Goal: Information Seeking & Learning: Learn about a topic

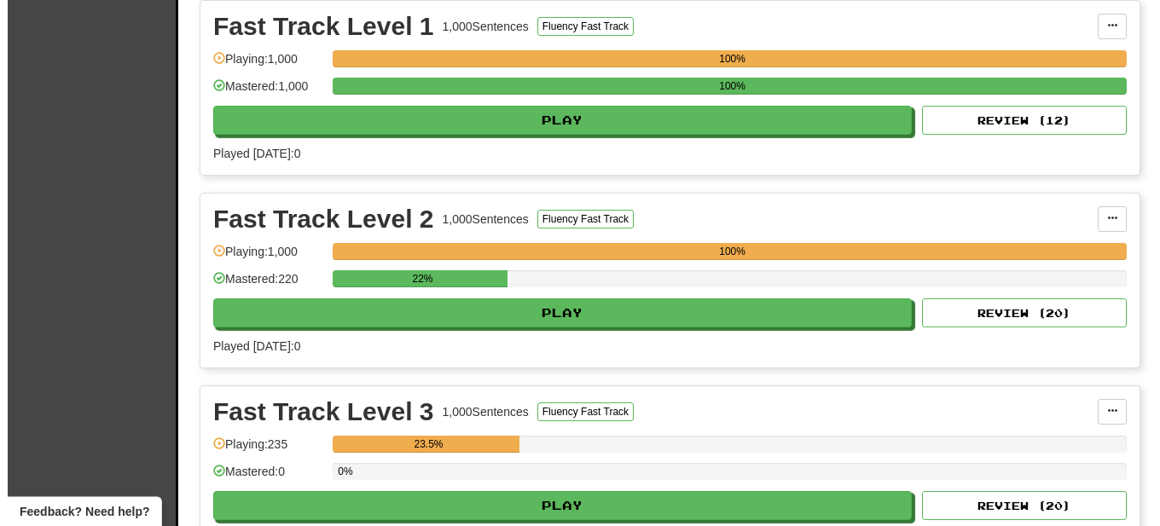
scroll to position [435, 0]
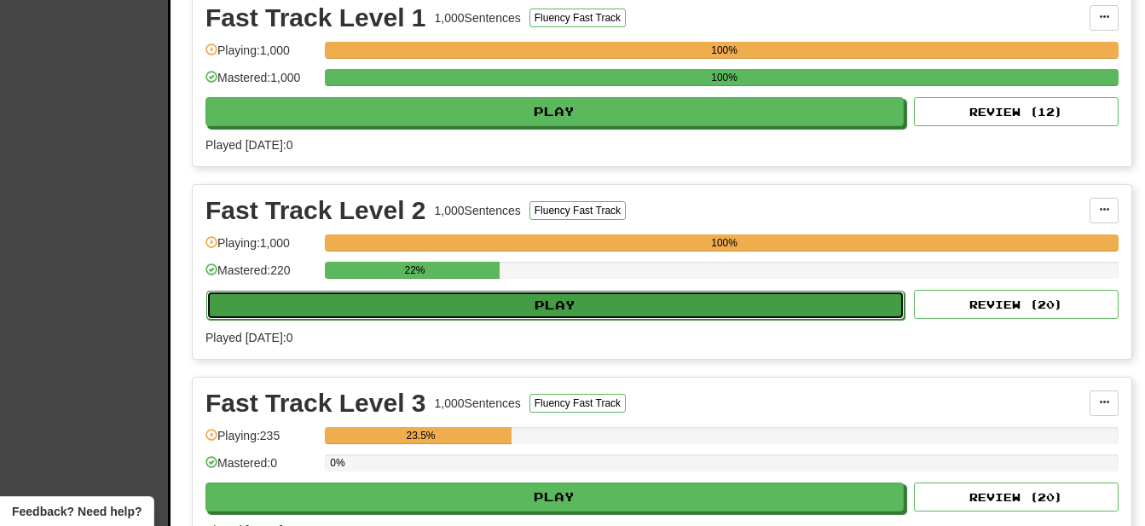
click at [625, 305] on button "Play" at bounding box center [555, 305] width 698 height 29
select select "**"
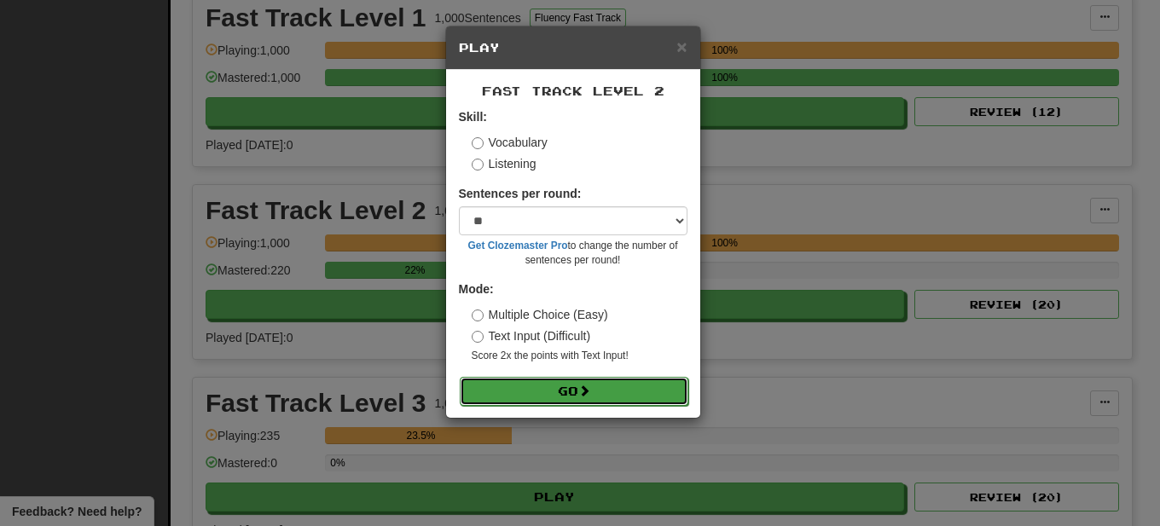
click at [581, 389] on button "Go" at bounding box center [574, 391] width 228 height 29
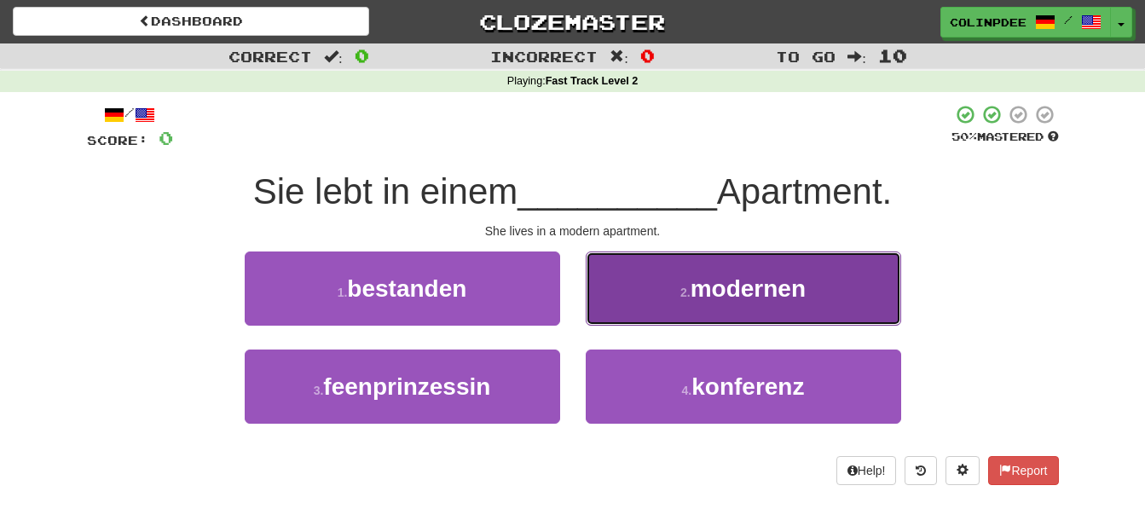
click at [762, 293] on span "modernen" at bounding box center [748, 288] width 115 height 26
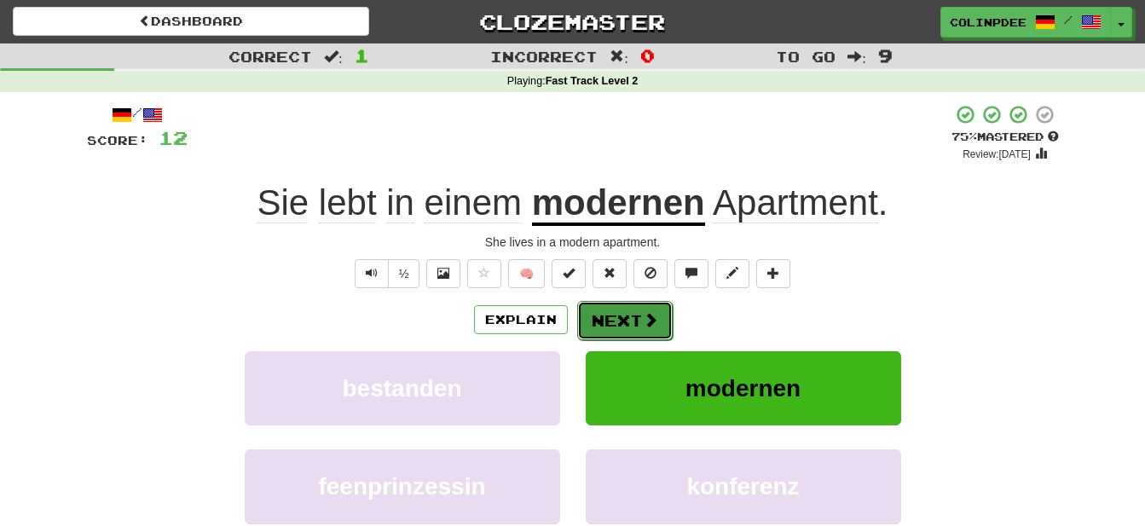
click at [637, 329] on button "Next" at bounding box center [624, 320] width 95 height 39
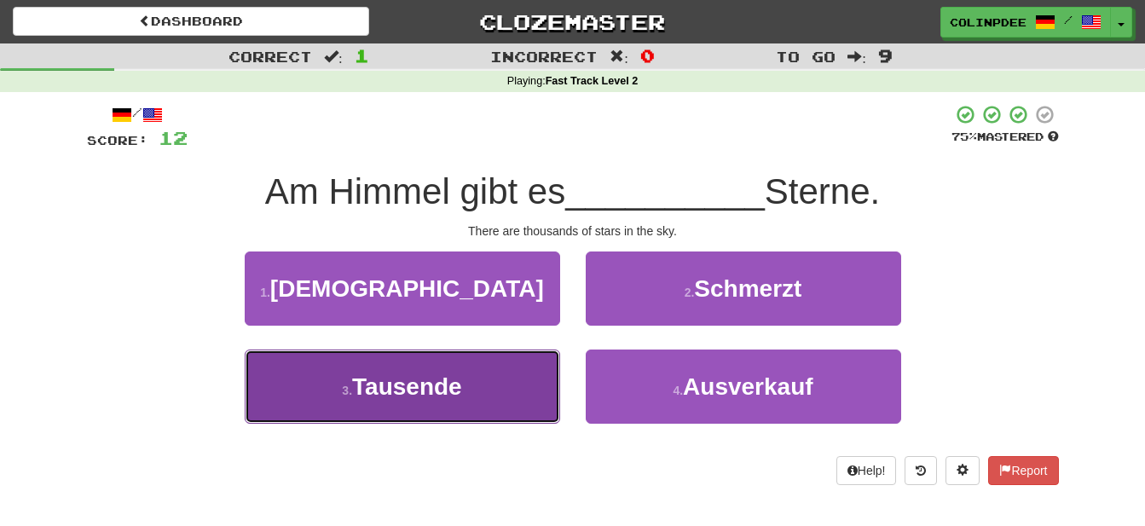
click at [424, 389] on span "Tausende" at bounding box center [407, 386] width 110 height 26
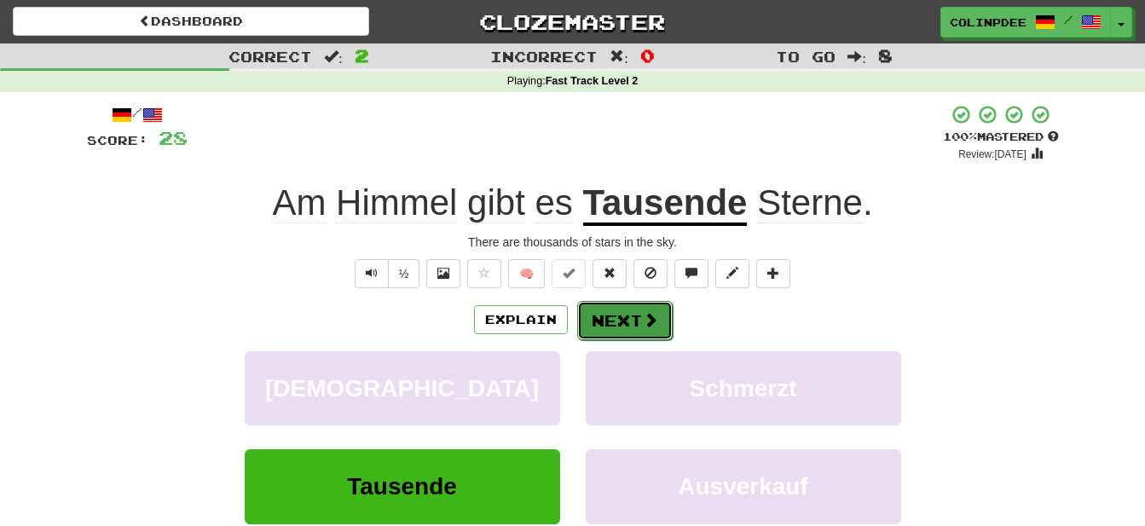
click at [639, 323] on button "Next" at bounding box center [624, 320] width 95 height 39
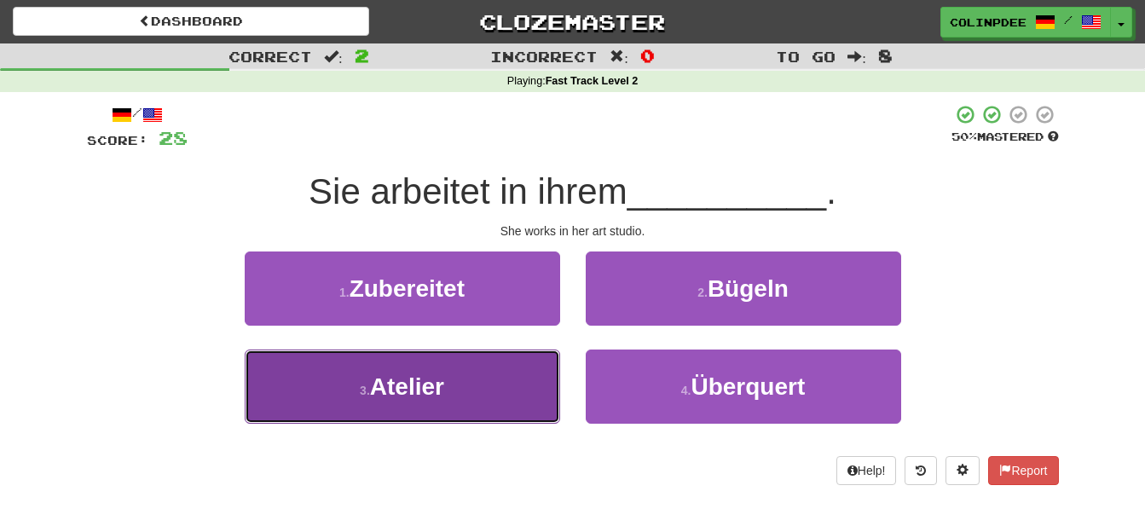
click at [411, 388] on span "Atelier" at bounding box center [407, 386] width 74 height 26
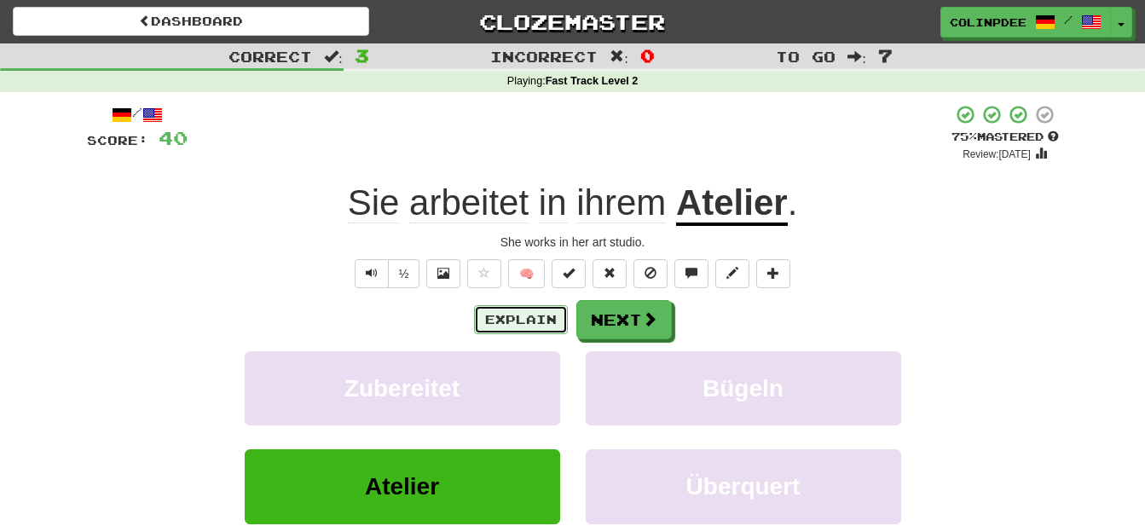
click at [517, 321] on button "Explain" at bounding box center [521, 319] width 94 height 29
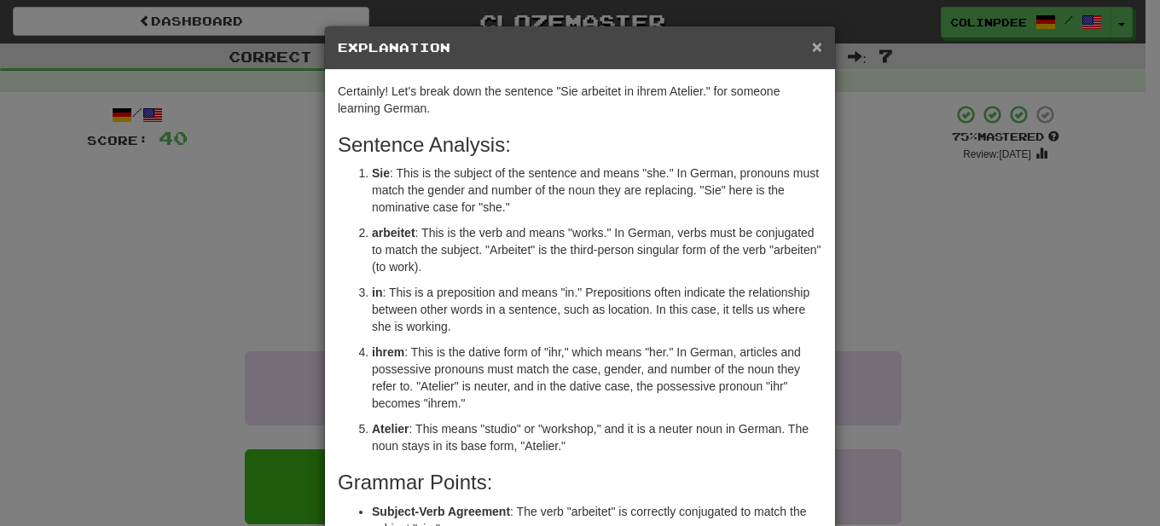
click at [812, 45] on span "×" at bounding box center [817, 47] width 10 height 20
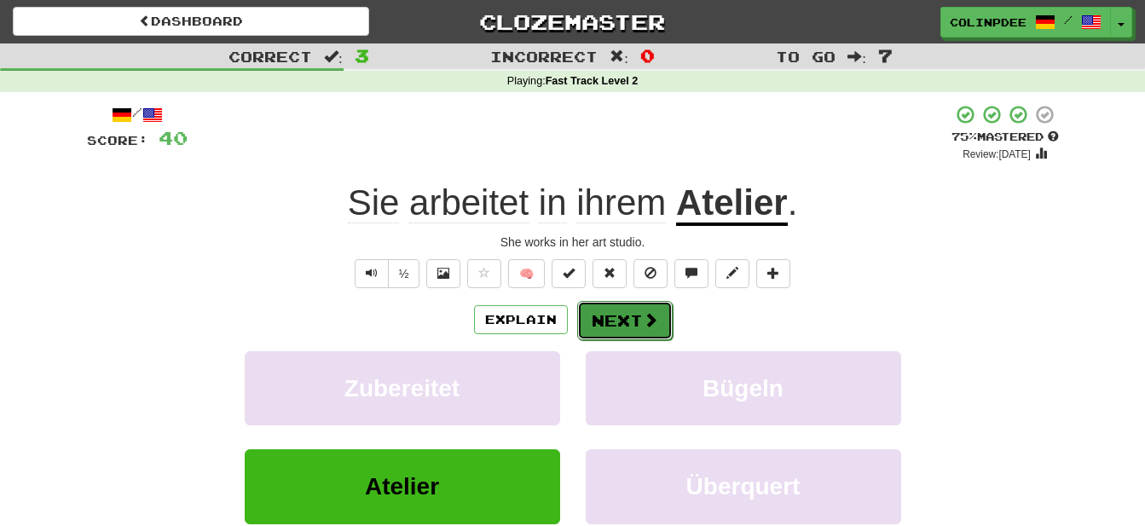
click at [633, 321] on button "Next" at bounding box center [624, 320] width 95 height 39
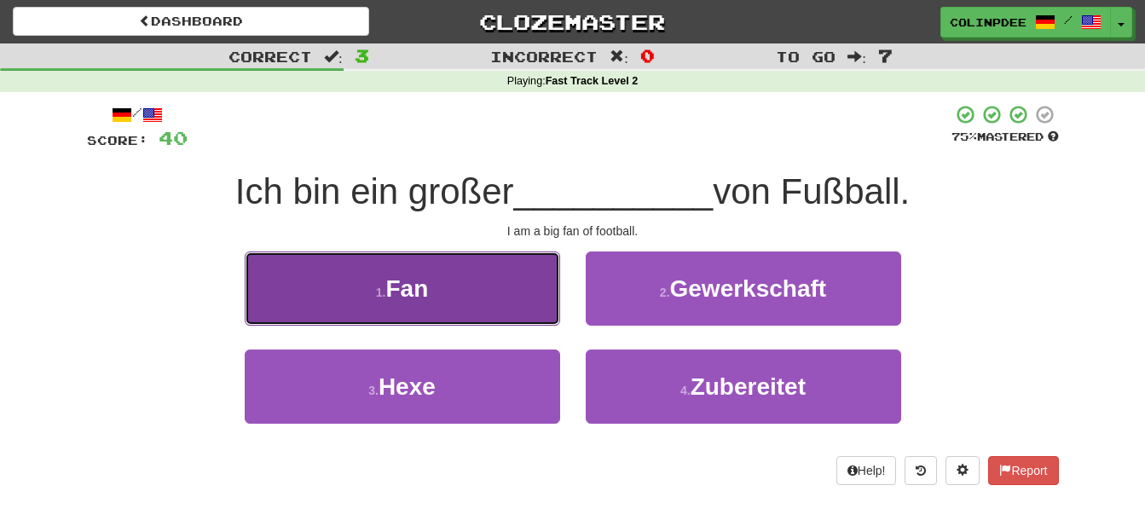
click at [410, 288] on span "Fan" at bounding box center [406, 288] width 43 height 26
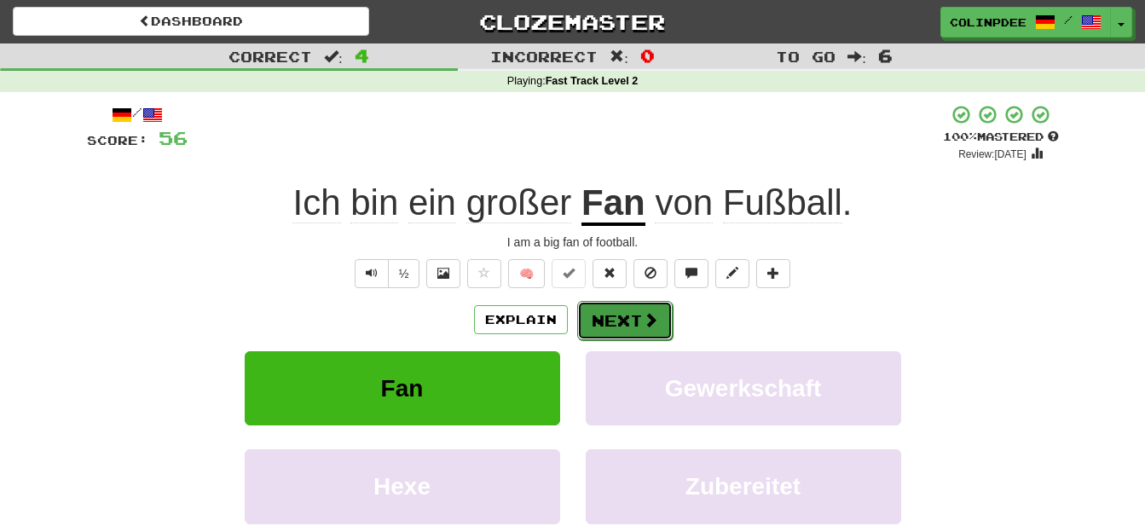
click at [624, 327] on button "Next" at bounding box center [624, 320] width 95 height 39
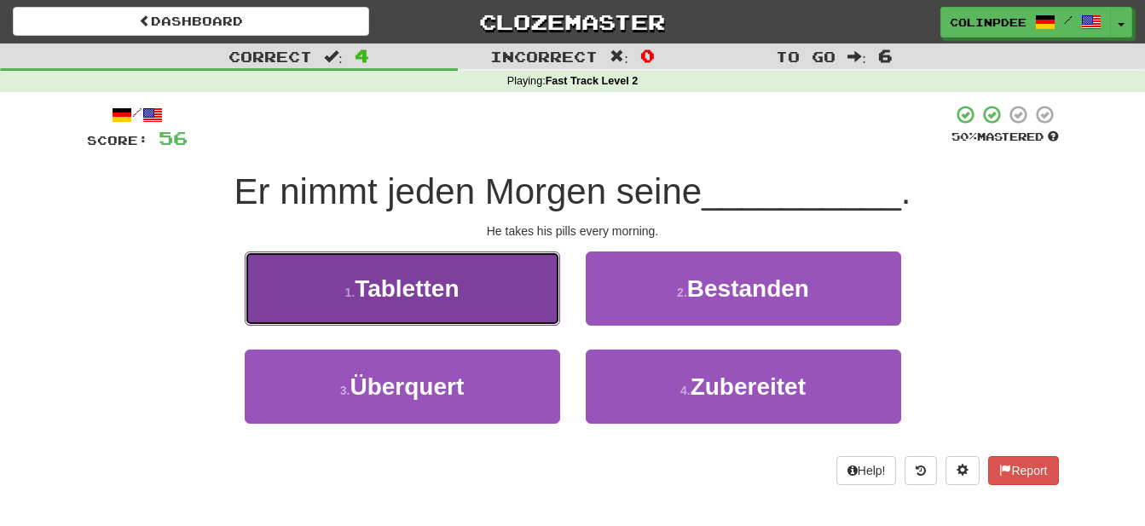
click at [411, 290] on span "Tabletten" at bounding box center [407, 288] width 104 height 26
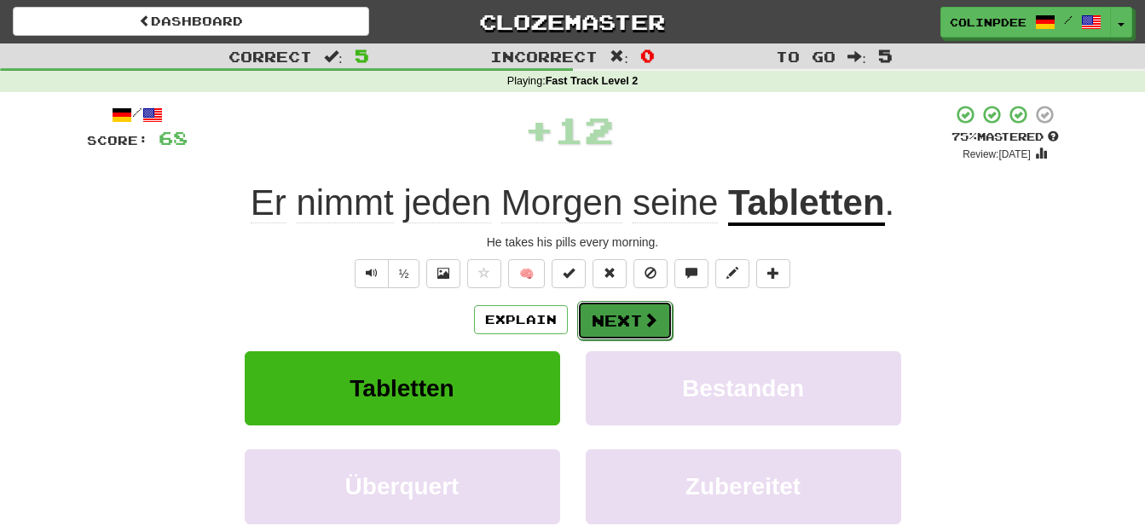
click at [632, 325] on button "Next" at bounding box center [624, 320] width 95 height 39
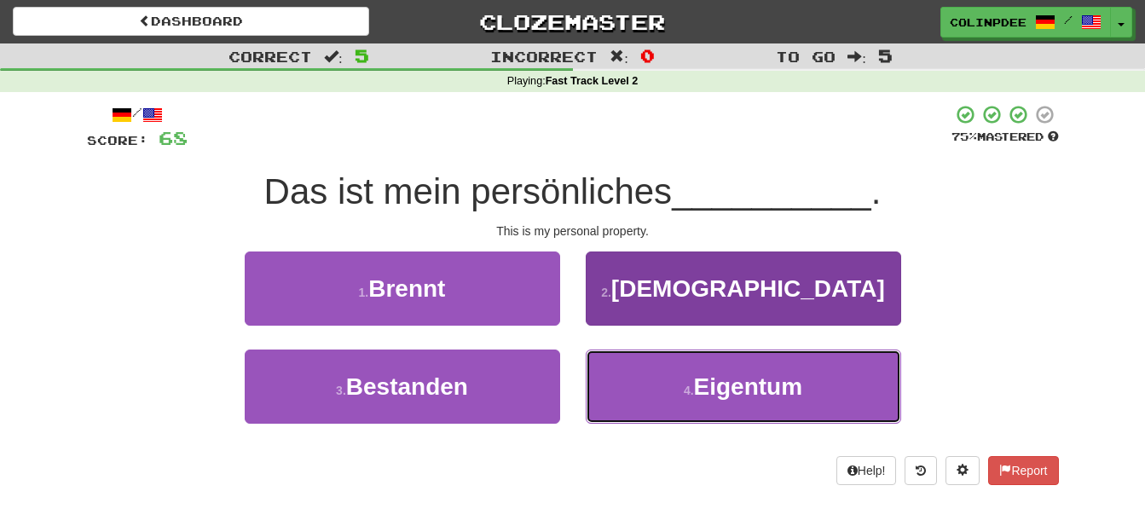
drag, startPoint x: 739, startPoint y: 386, endPoint x: 749, endPoint y: 394, distance: 12.1
click at [740, 386] on span "Eigentum" at bounding box center [748, 386] width 109 height 26
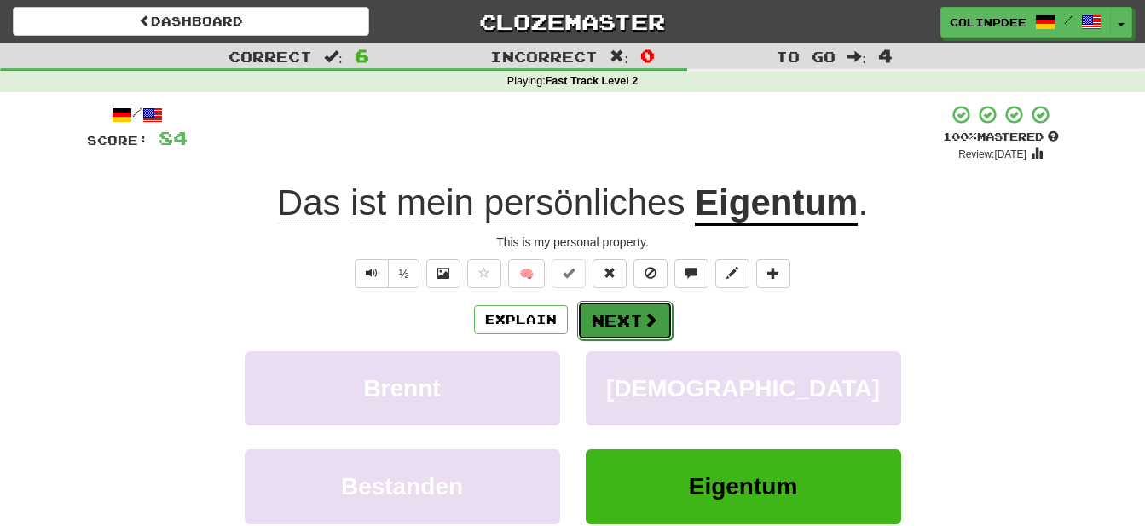
click at [628, 323] on button "Next" at bounding box center [624, 320] width 95 height 39
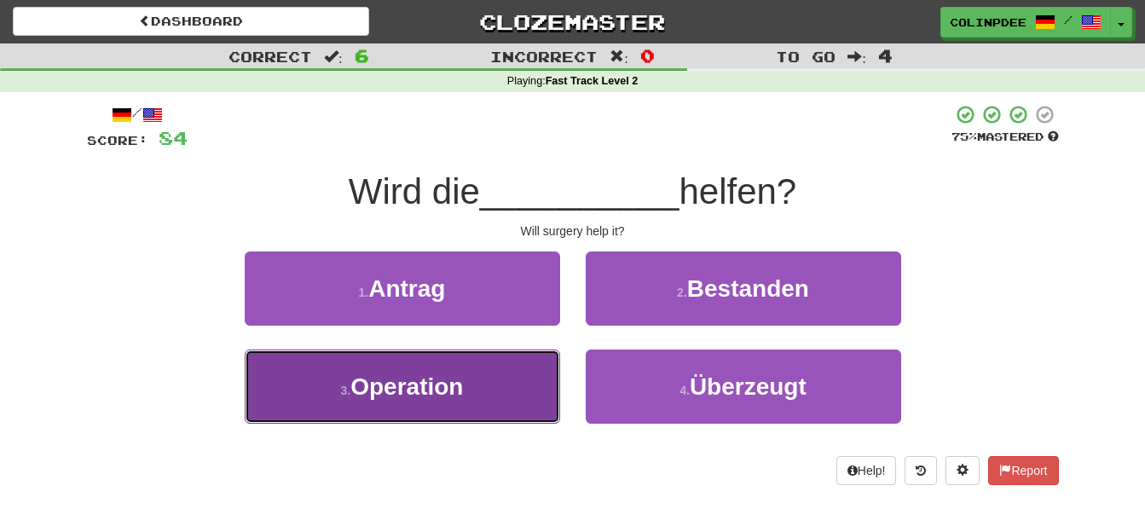
click at [419, 390] on span "Operation" at bounding box center [406, 386] width 113 height 26
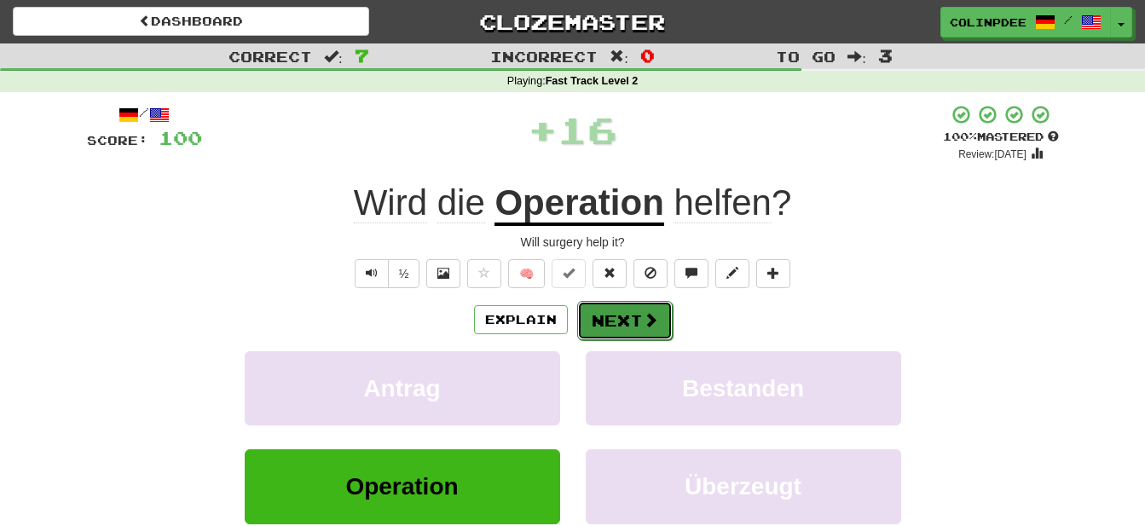
click at [635, 318] on button "Next" at bounding box center [624, 320] width 95 height 39
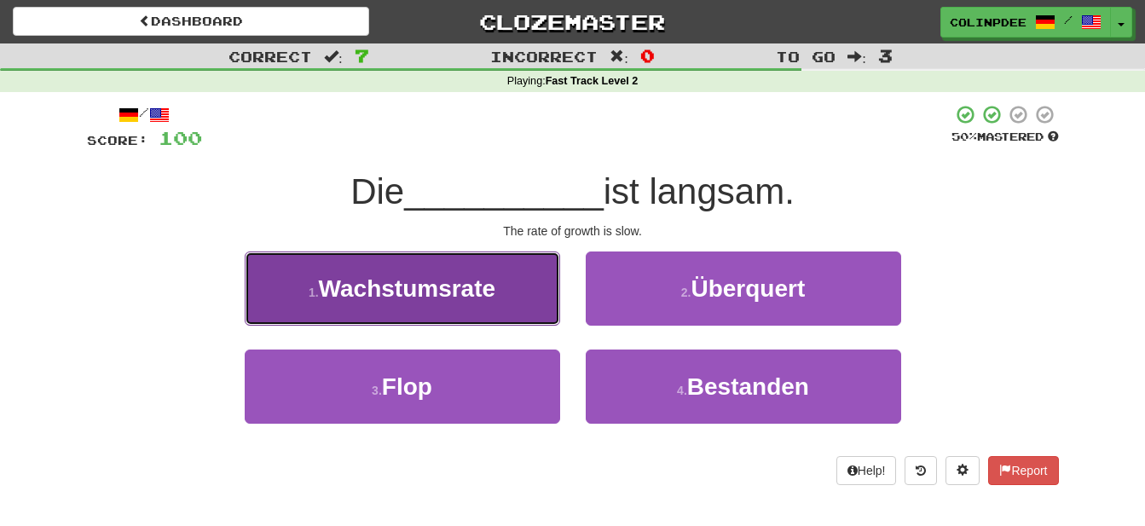
click at [423, 291] on span "Wachstumsrate" at bounding box center [407, 288] width 176 height 26
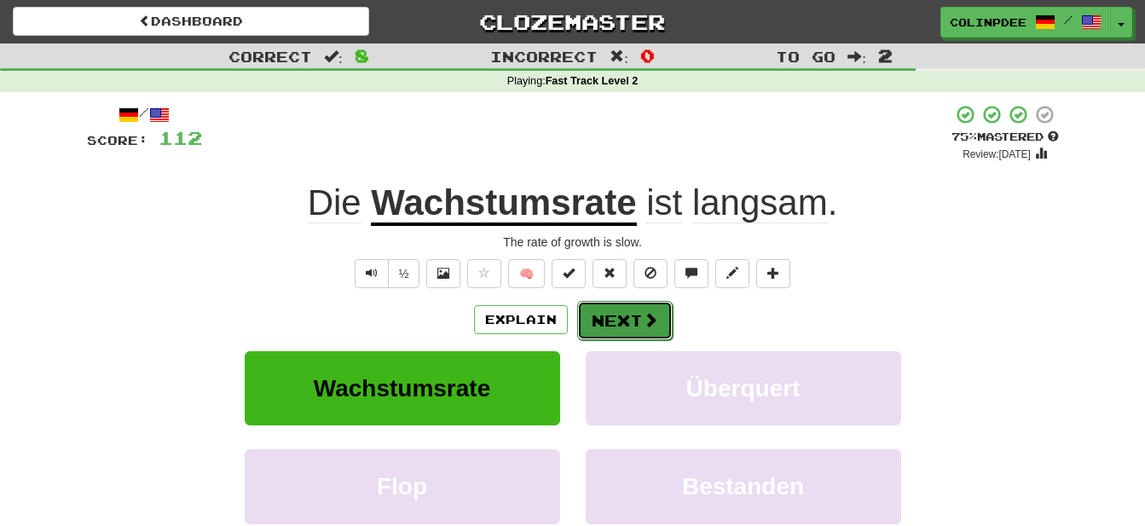
click at [630, 324] on button "Next" at bounding box center [624, 320] width 95 height 39
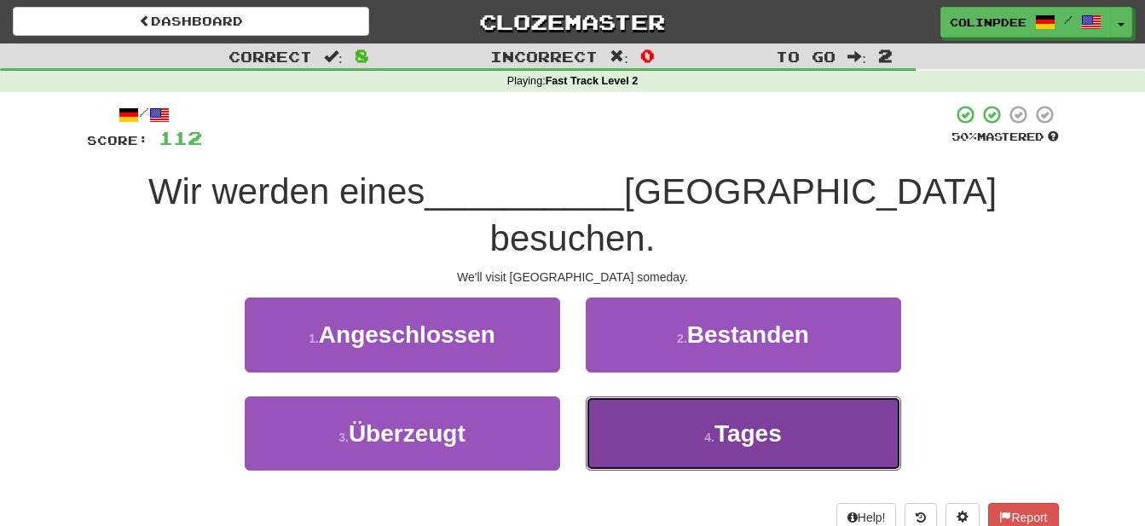
click at [749, 420] on span "Tages" at bounding box center [747, 433] width 67 height 26
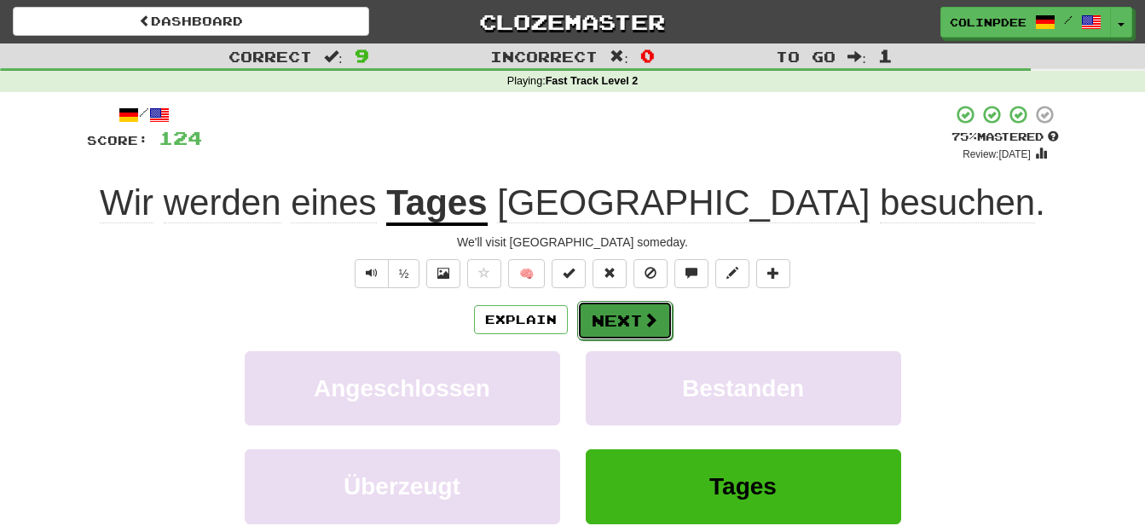
click at [637, 323] on button "Next" at bounding box center [624, 320] width 95 height 39
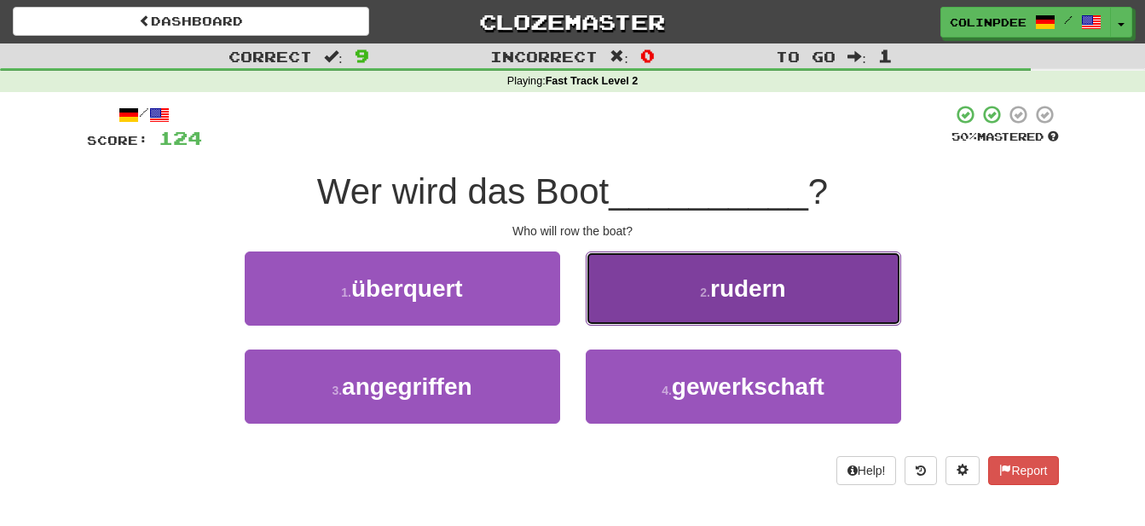
click at [756, 291] on span "rudern" at bounding box center [748, 288] width 76 height 26
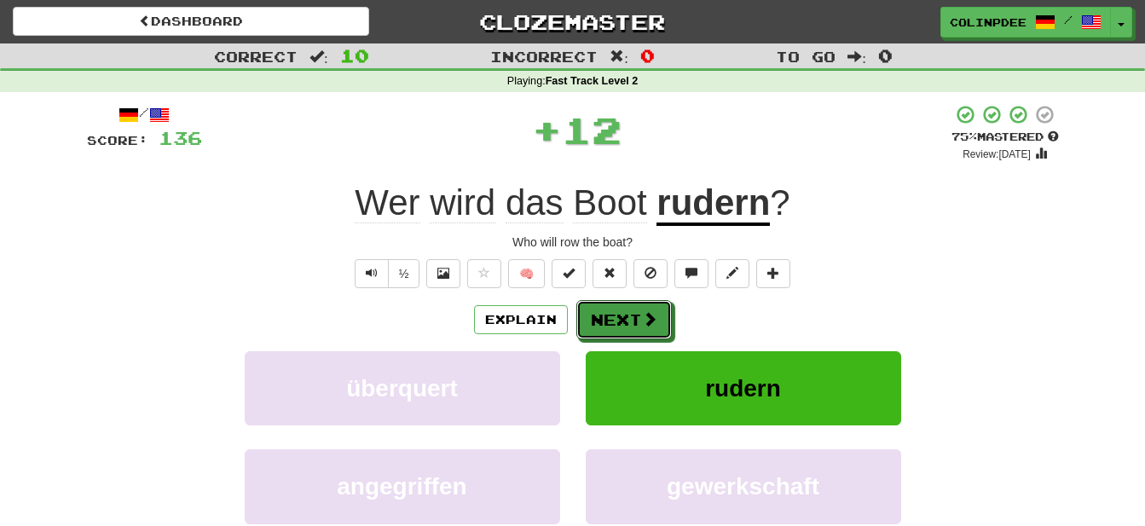
drag, startPoint x: 637, startPoint y: 317, endPoint x: 636, endPoint y: 326, distance: 8.6
click at [638, 319] on button "Next" at bounding box center [623, 319] width 95 height 39
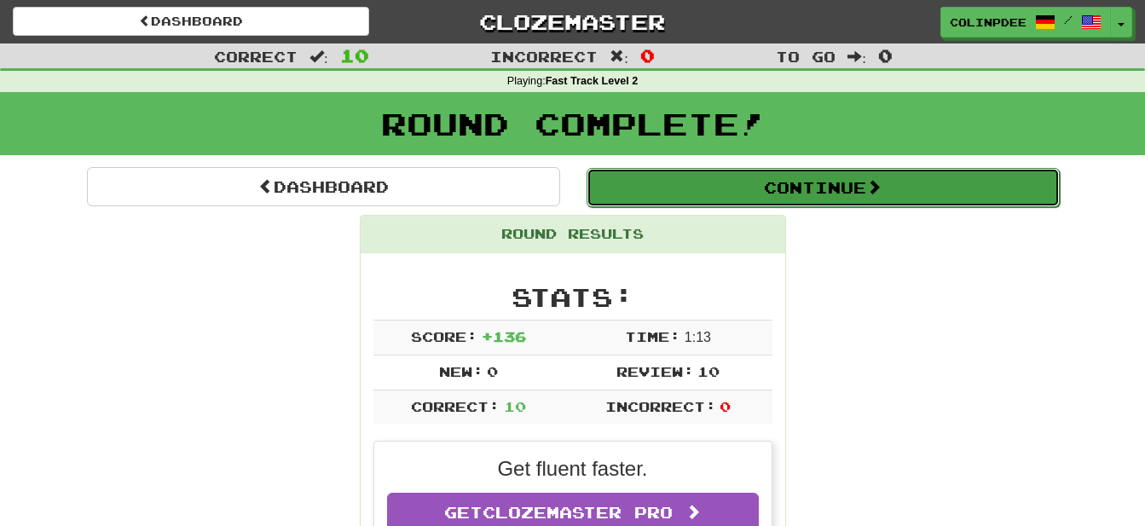
click at [807, 193] on button "Continue" at bounding box center [823, 187] width 473 height 39
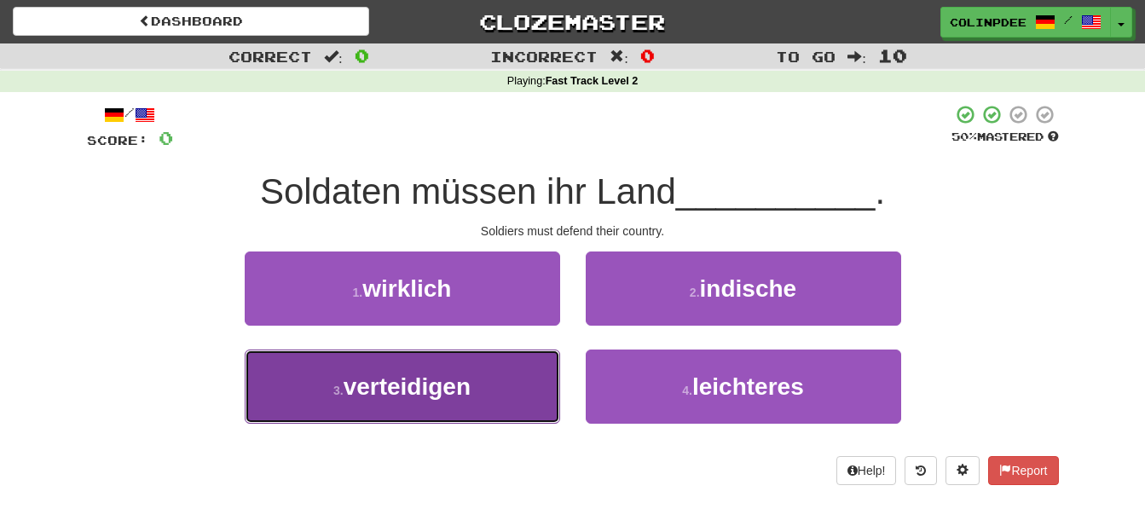
click at [423, 388] on span "verteidigen" at bounding box center [407, 386] width 127 height 26
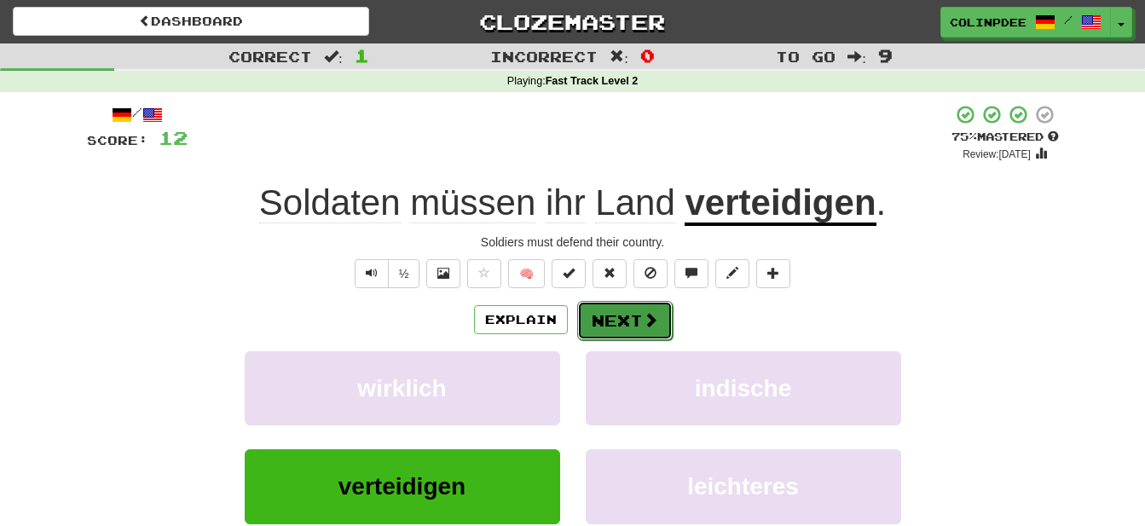
click at [631, 319] on button "Next" at bounding box center [624, 320] width 95 height 39
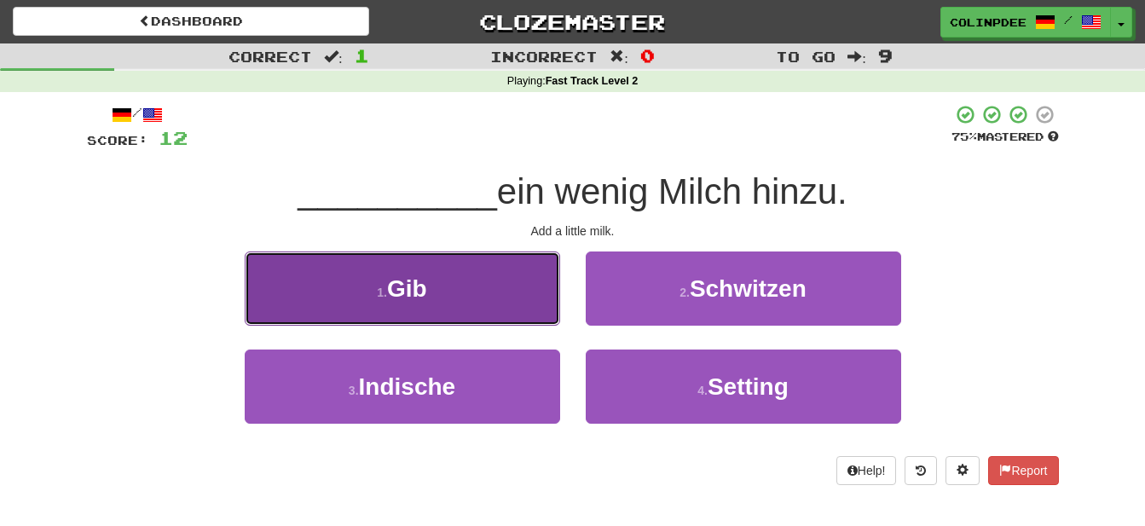
drag, startPoint x: 406, startPoint y: 292, endPoint x: 419, endPoint y: 296, distance: 13.2
click at [406, 293] on span "Gib" at bounding box center [407, 288] width 40 height 26
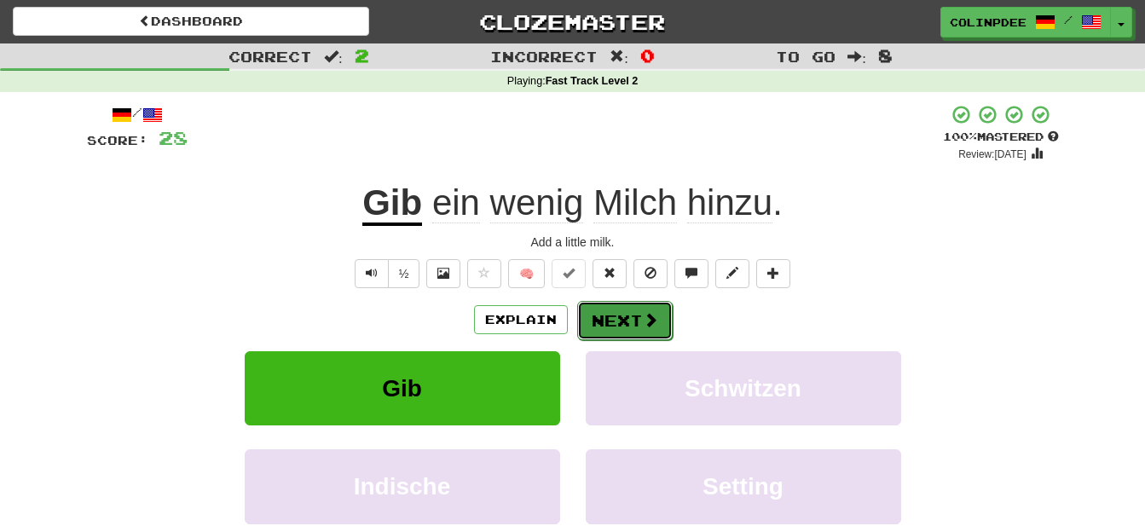
click at [626, 319] on button "Next" at bounding box center [624, 320] width 95 height 39
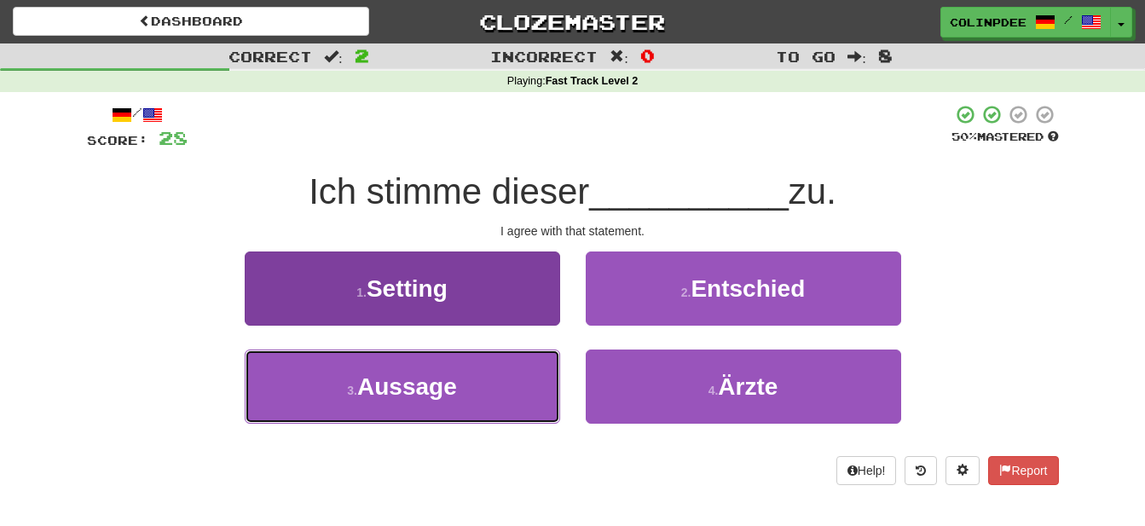
click at [426, 386] on span "Aussage" at bounding box center [407, 386] width 100 height 26
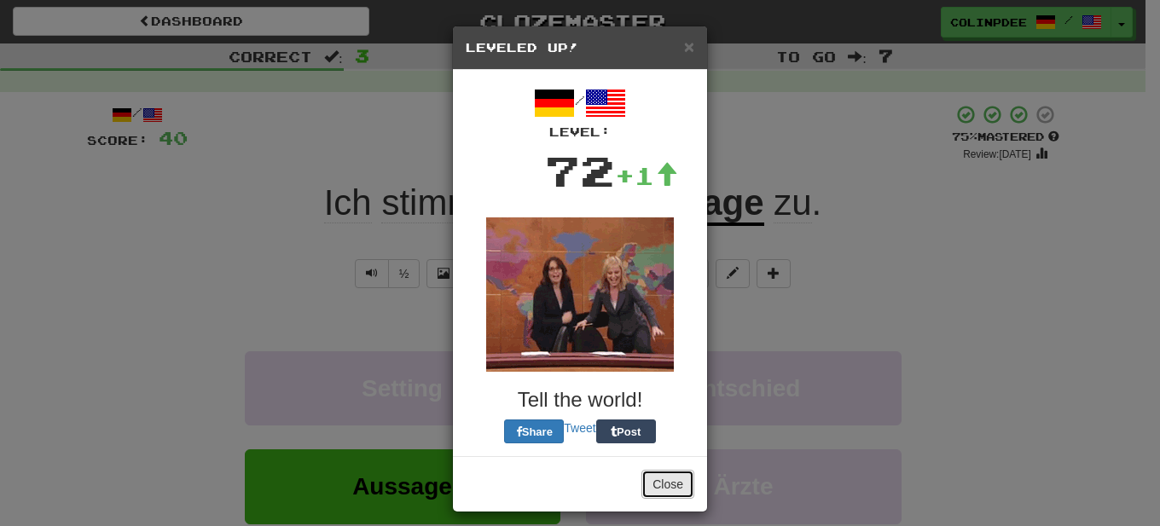
click at [665, 481] on button "Close" at bounding box center [667, 484] width 53 height 29
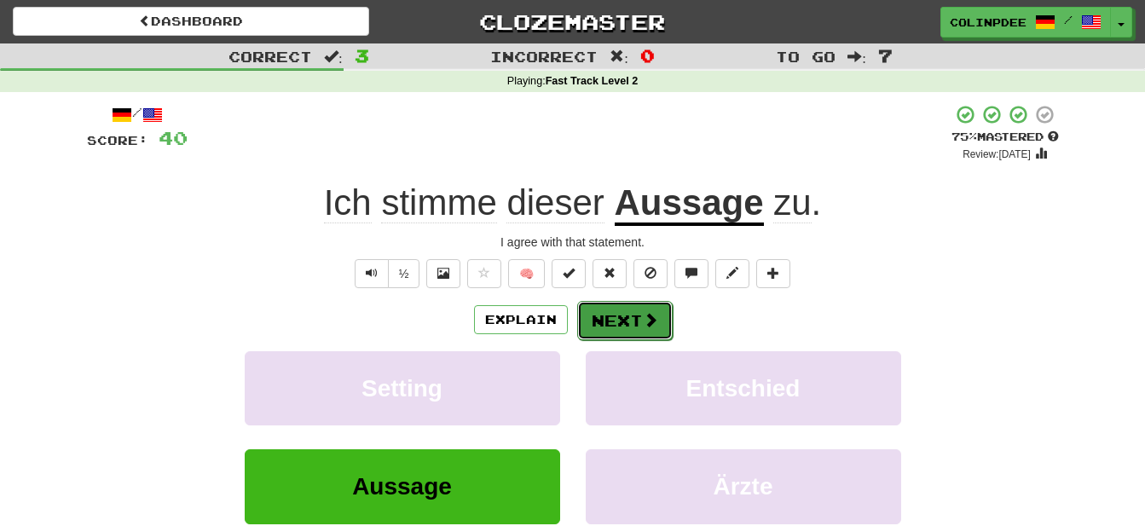
click at [635, 322] on button "Next" at bounding box center [624, 320] width 95 height 39
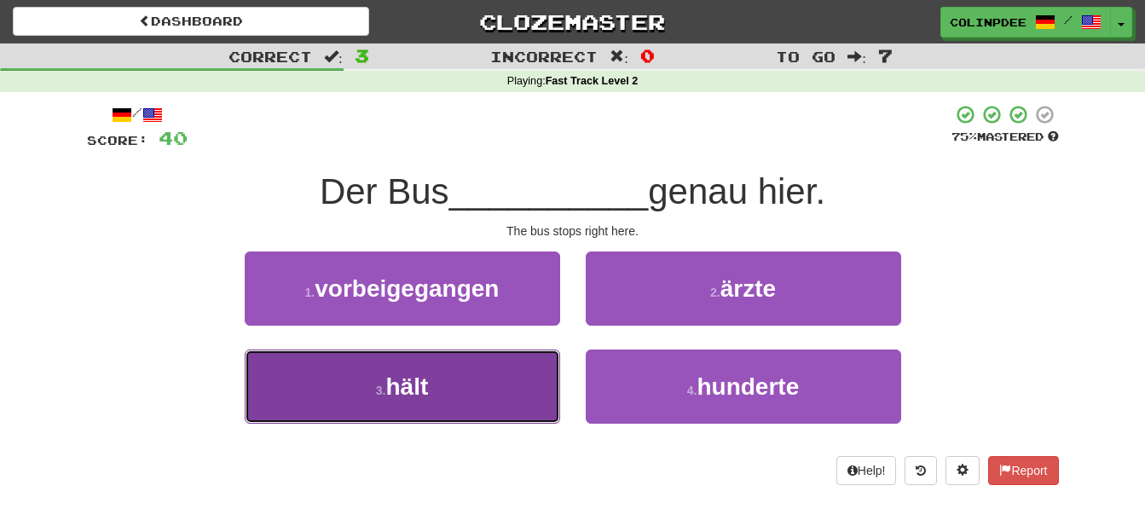
click at [409, 392] on span "hält" at bounding box center [406, 386] width 43 height 26
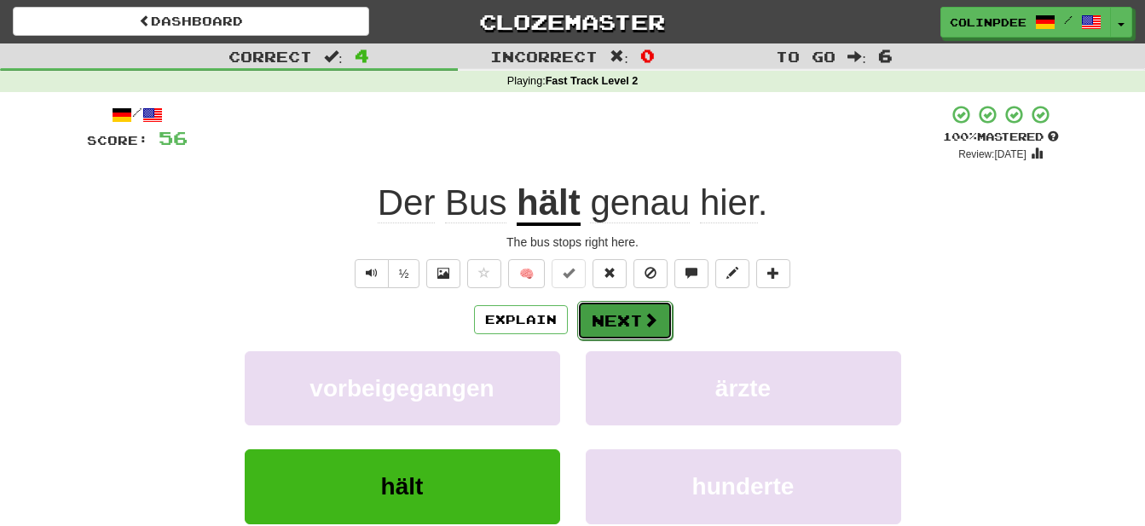
click at [625, 323] on button "Next" at bounding box center [624, 320] width 95 height 39
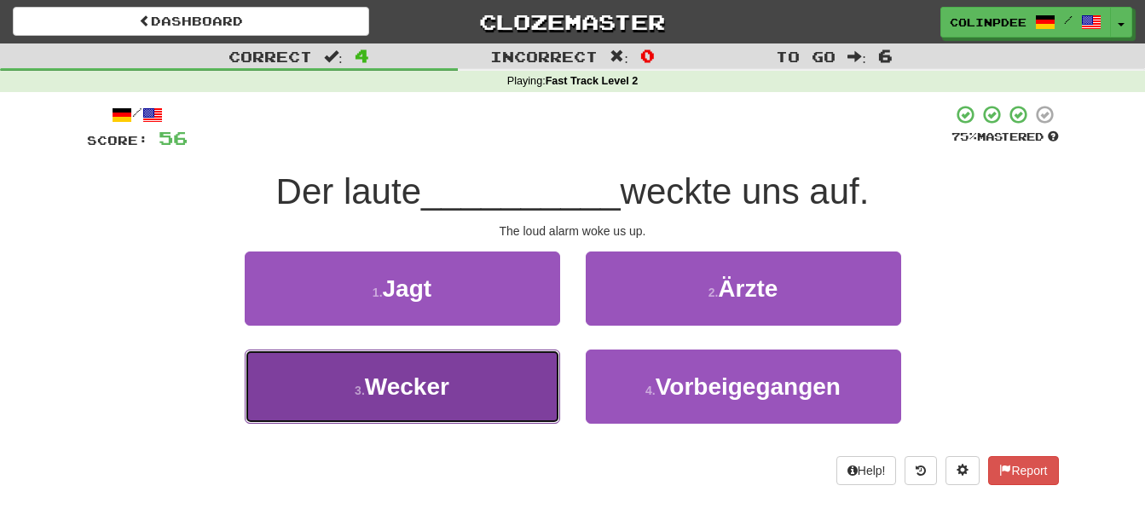
click at [411, 391] on span "Wecker" at bounding box center [407, 386] width 84 height 26
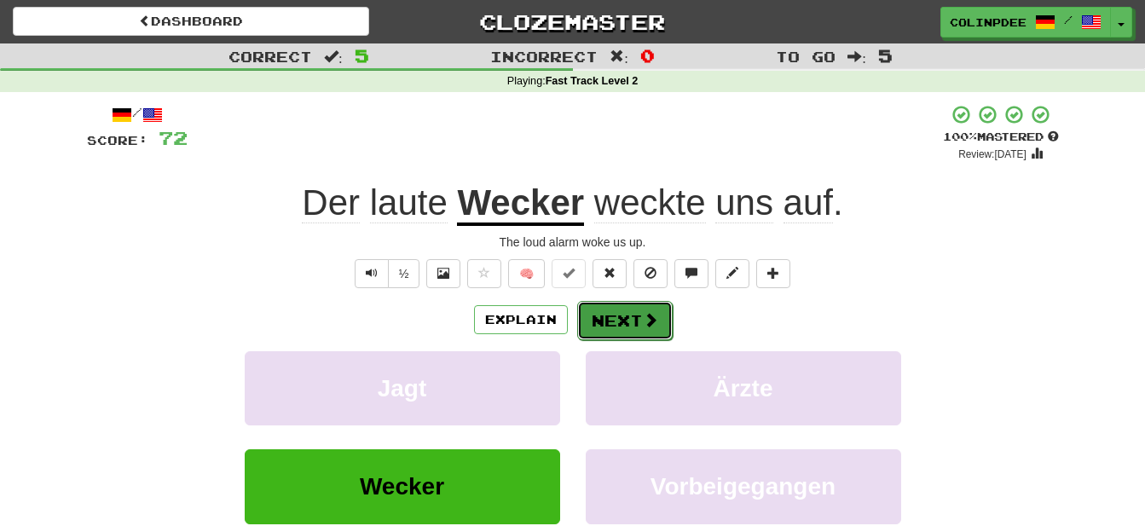
click at [643, 324] on span at bounding box center [650, 319] width 15 height 15
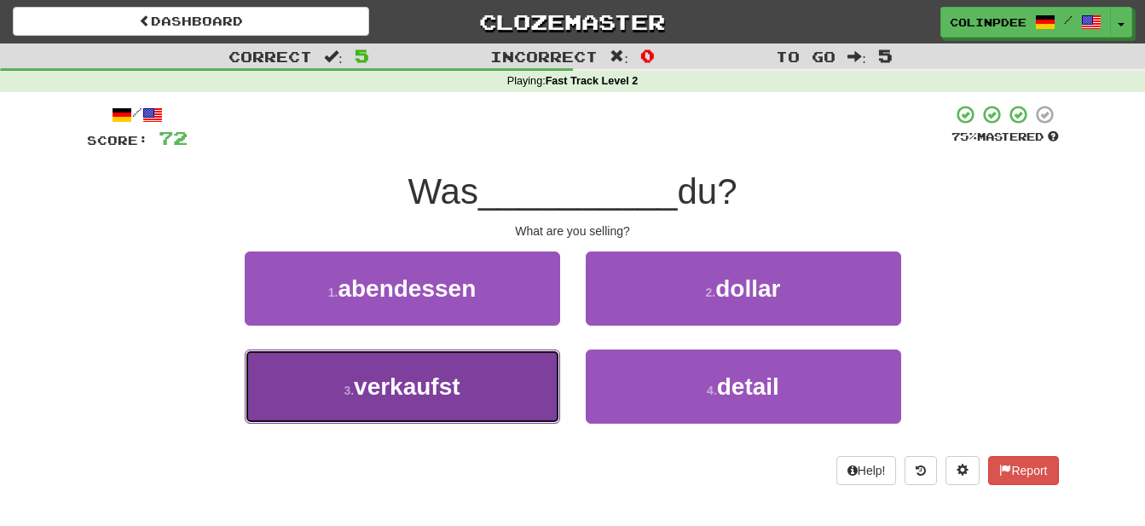
click at [415, 390] on span "verkaufst" at bounding box center [407, 386] width 107 height 26
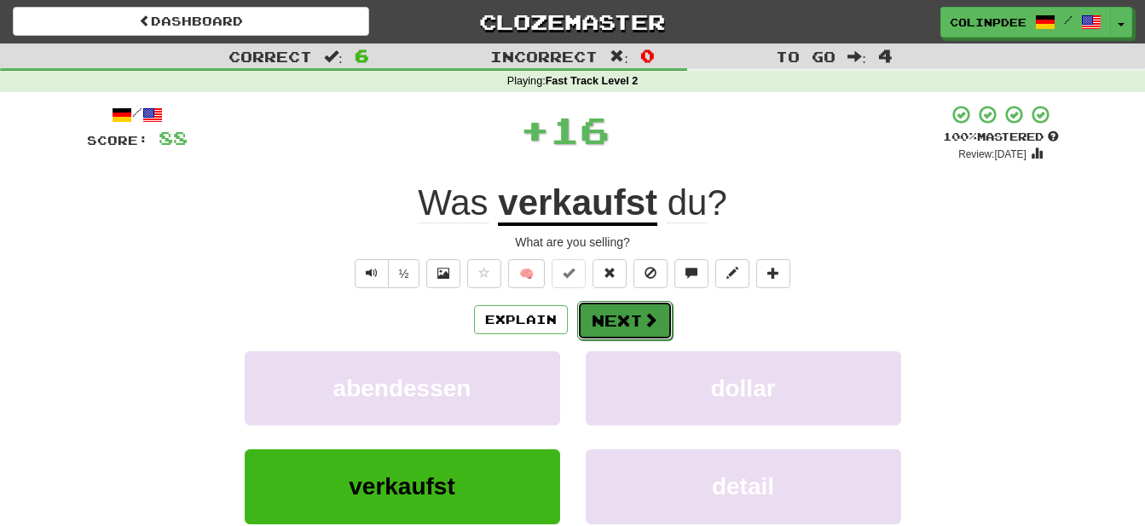
click at [636, 323] on button "Next" at bounding box center [624, 320] width 95 height 39
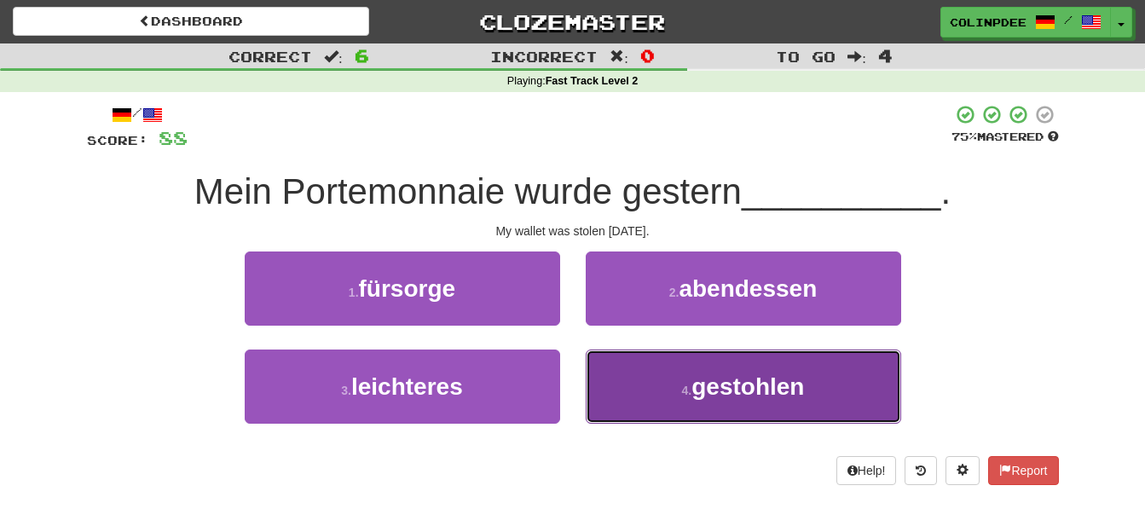
click at [753, 388] on span "gestohlen" at bounding box center [747, 386] width 113 height 26
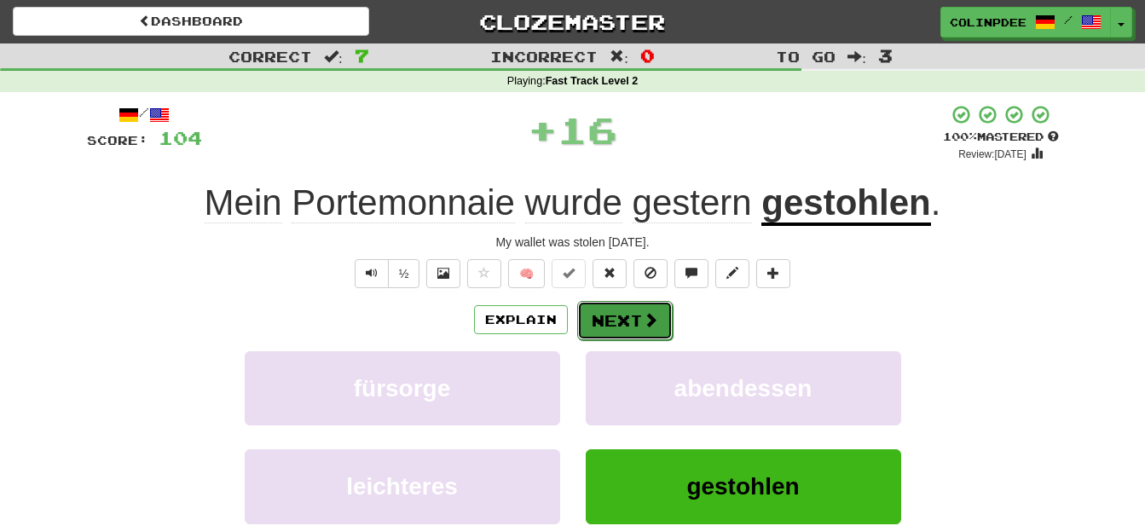
click at [616, 338] on button "Next" at bounding box center [624, 320] width 95 height 39
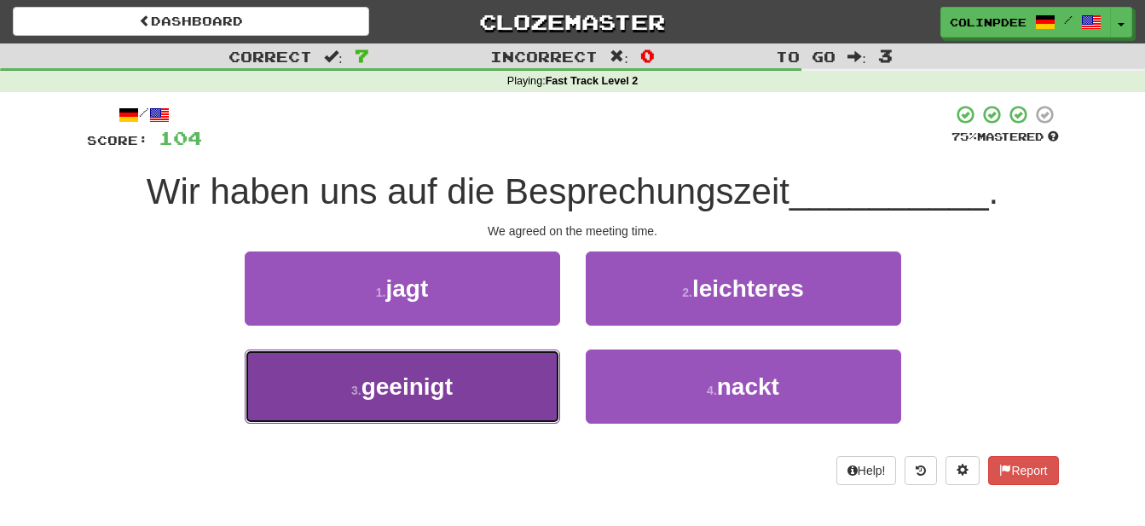
click at [408, 384] on span "geeinigt" at bounding box center [407, 386] width 91 height 26
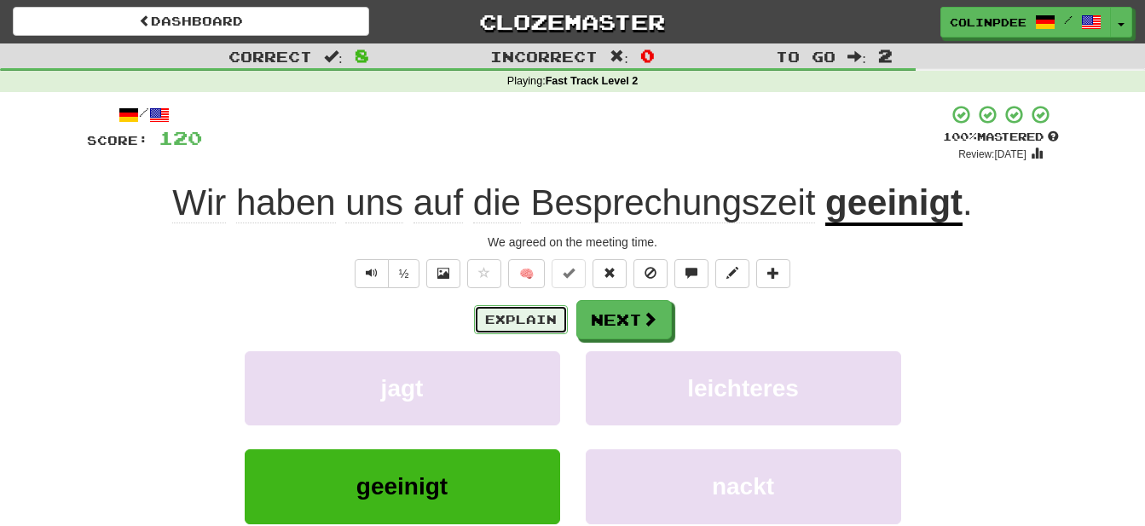
click at [521, 319] on button "Explain" at bounding box center [521, 319] width 94 height 29
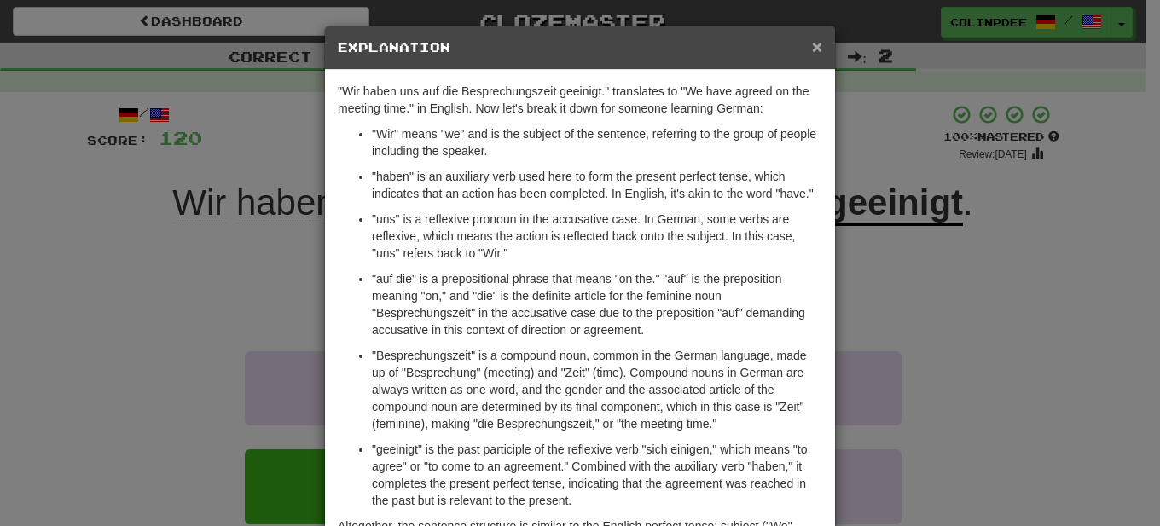
click at [812, 41] on span "×" at bounding box center [817, 47] width 10 height 20
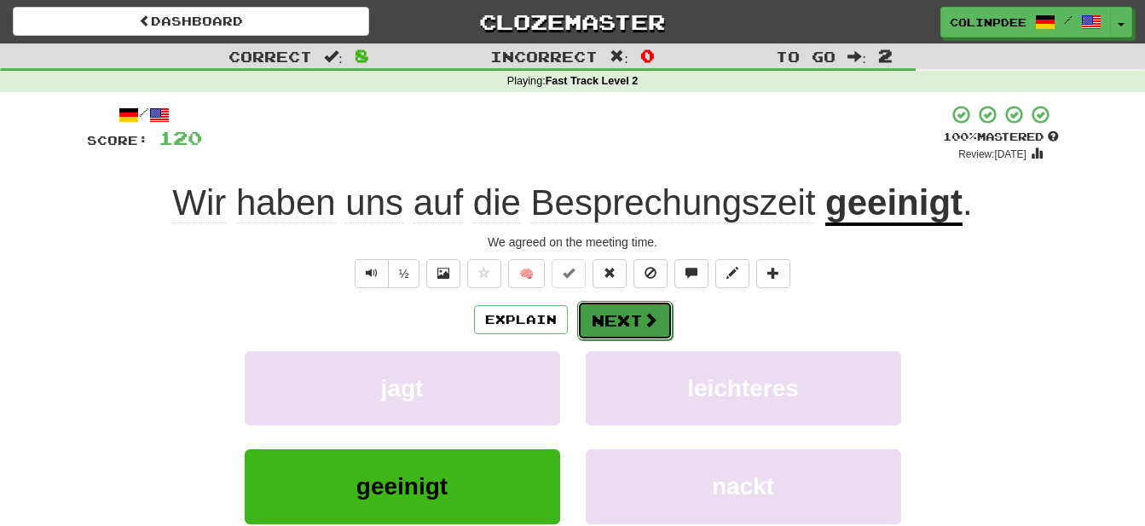
click at [643, 318] on span at bounding box center [650, 319] width 15 height 15
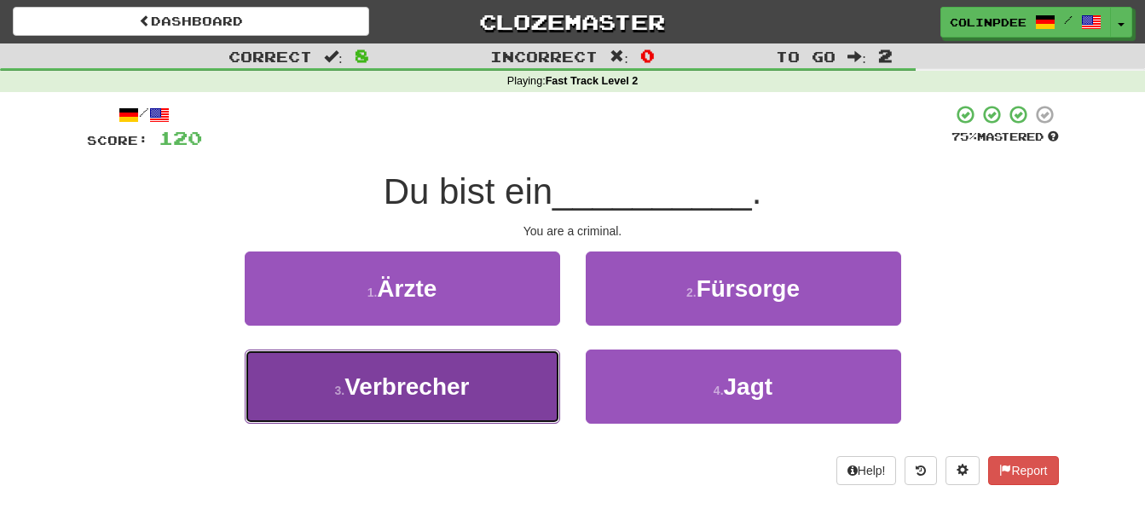
click at [414, 390] on span "Verbrecher" at bounding box center [406, 386] width 124 height 26
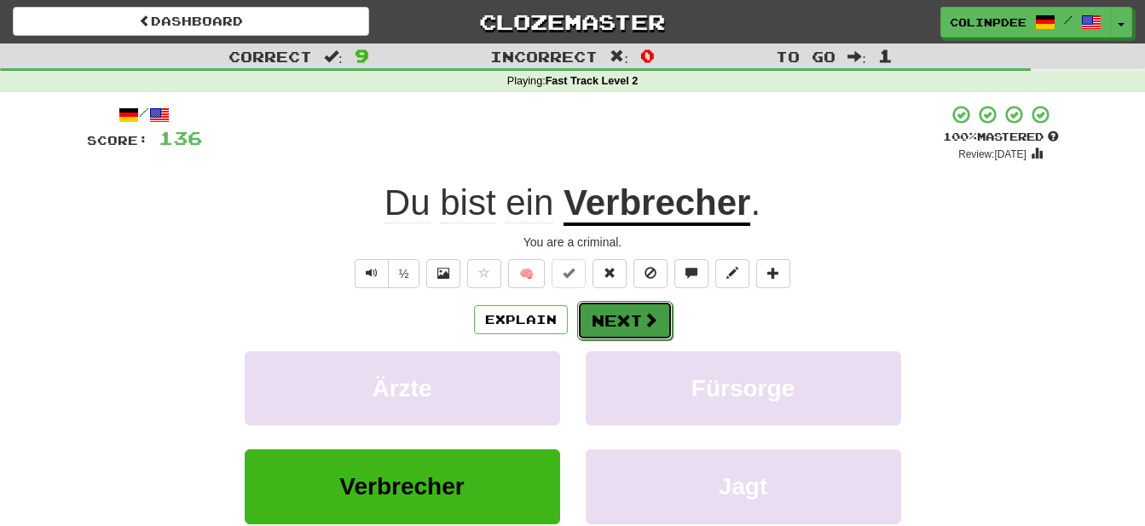
click at [628, 310] on button "Next" at bounding box center [624, 320] width 95 height 39
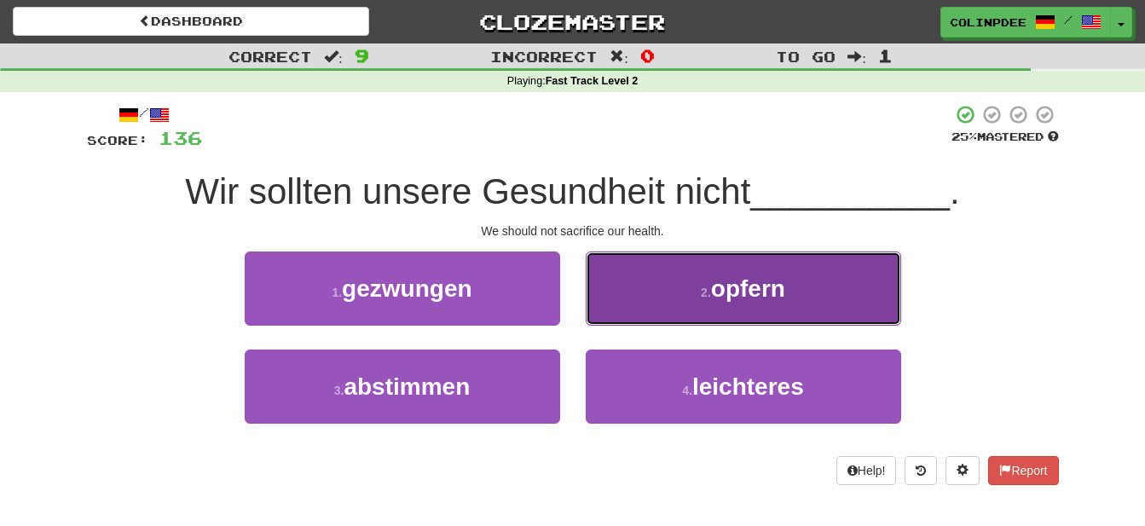
click at [749, 287] on span "opfern" at bounding box center [748, 288] width 74 height 26
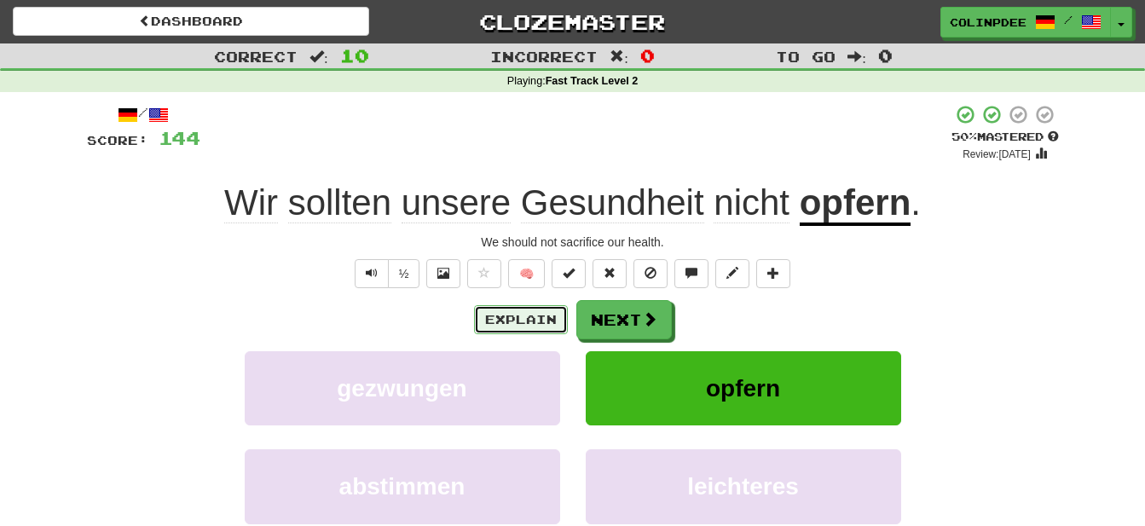
click at [522, 319] on button "Explain" at bounding box center [521, 319] width 94 height 29
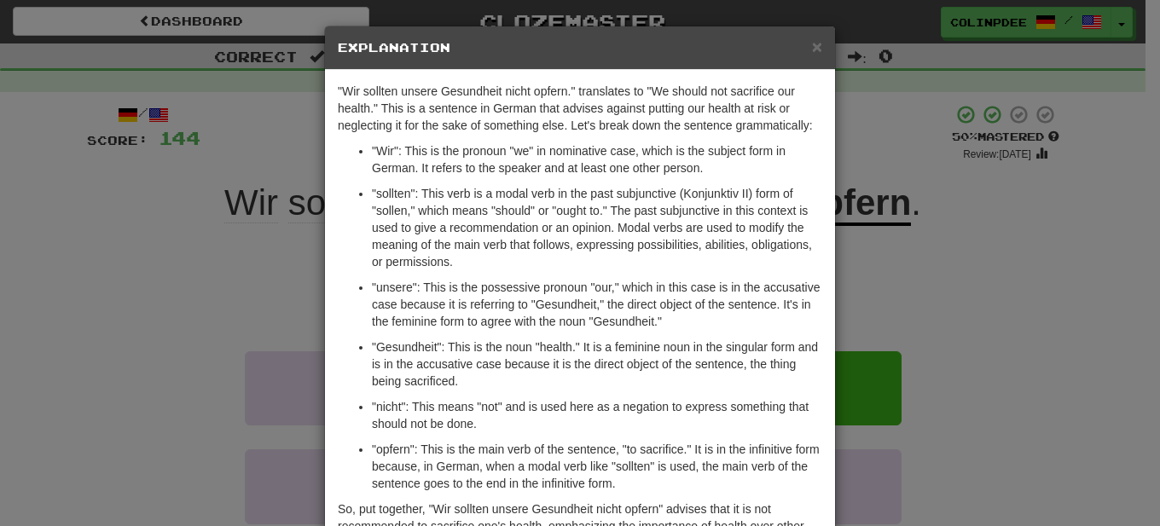
click at [804, 43] on h5 "Explanation" at bounding box center [580, 47] width 484 height 17
click at [812, 43] on span "×" at bounding box center [817, 47] width 10 height 20
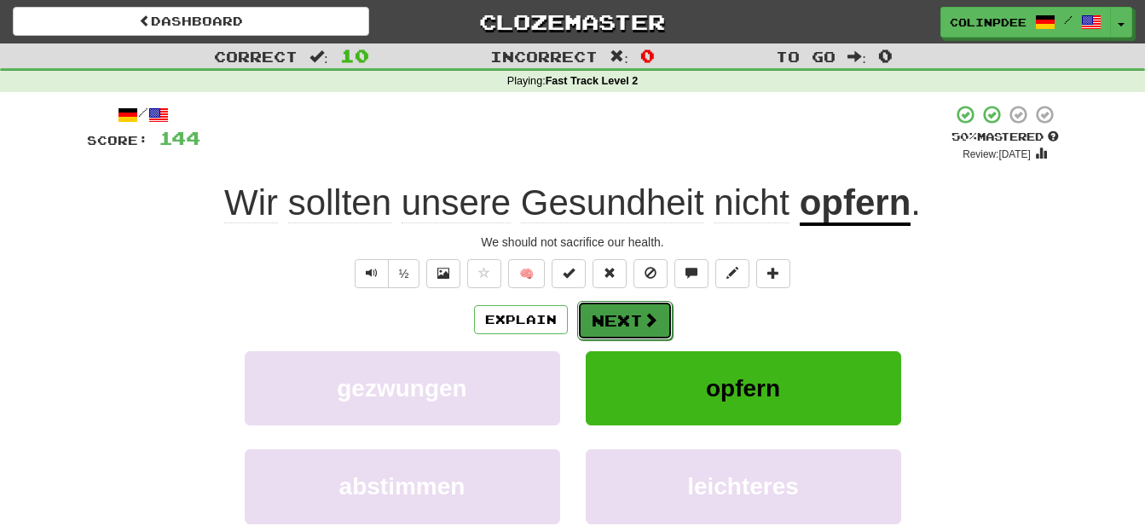
click at [629, 315] on button "Next" at bounding box center [624, 320] width 95 height 39
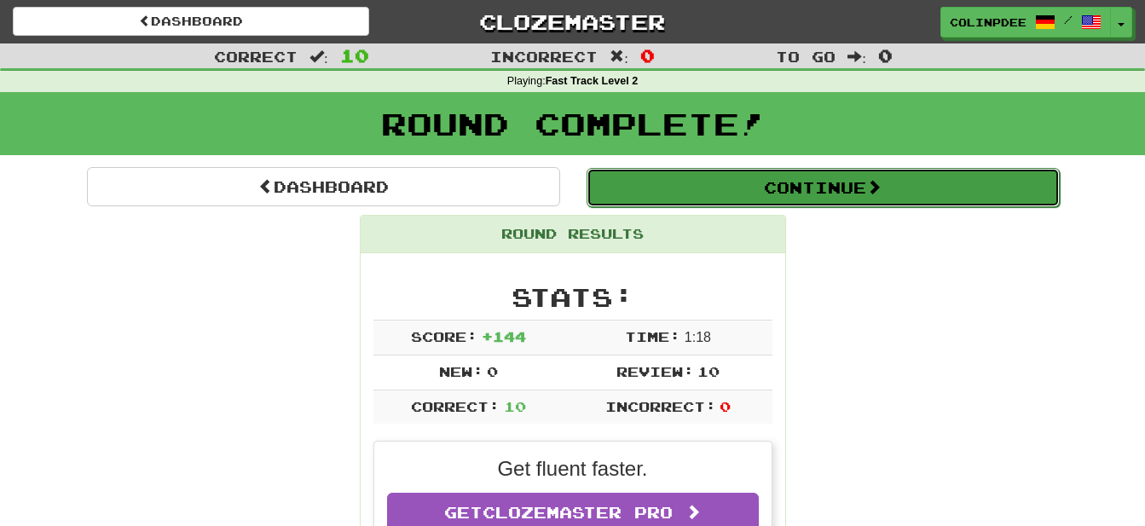
click at [791, 186] on button "Continue" at bounding box center [823, 187] width 473 height 39
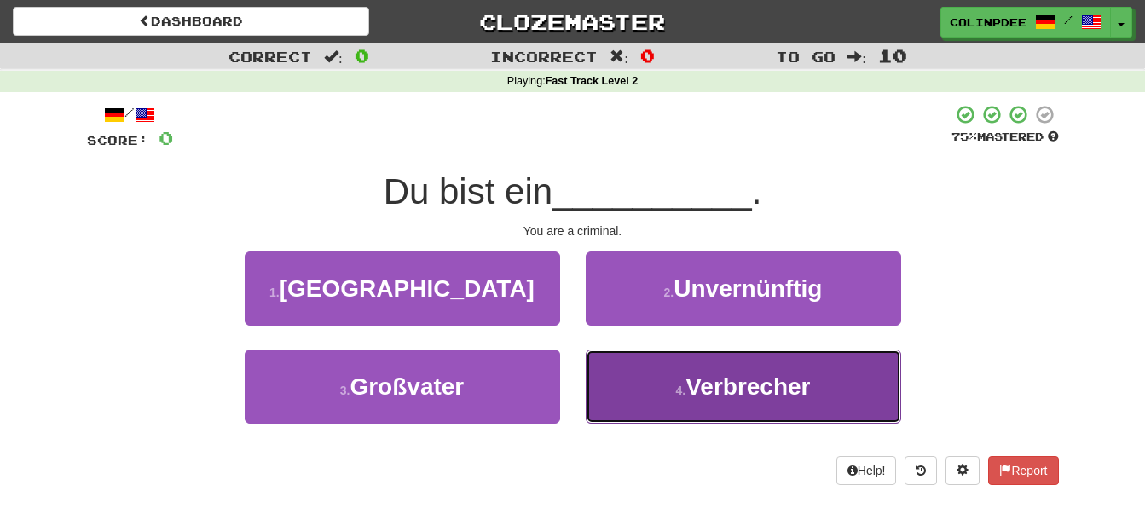
drag, startPoint x: 728, startPoint y: 379, endPoint x: 744, endPoint y: 390, distance: 19.6
click at [732, 382] on span "Verbrecher" at bounding box center [747, 386] width 124 height 26
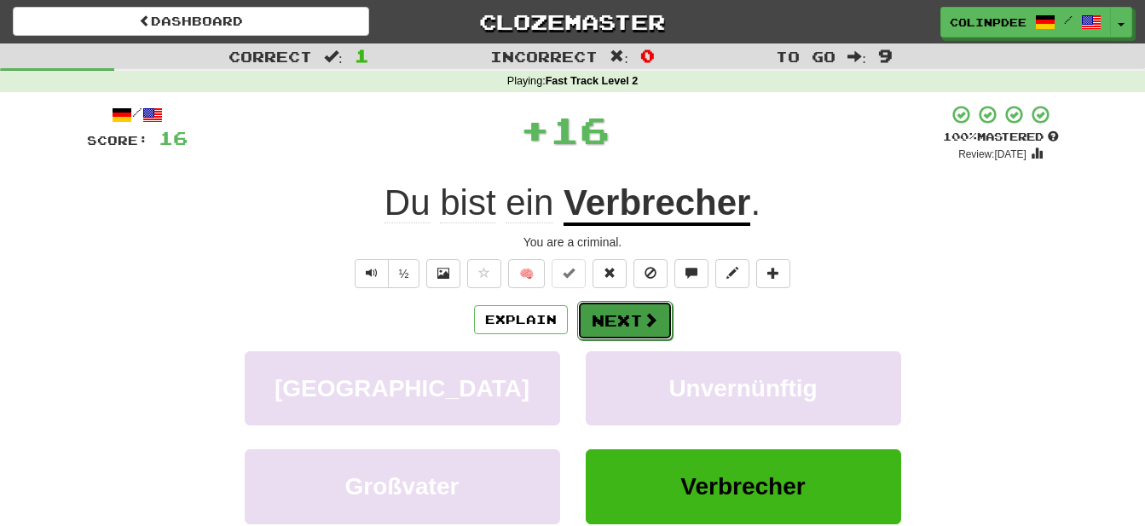
click at [637, 321] on button "Next" at bounding box center [624, 320] width 95 height 39
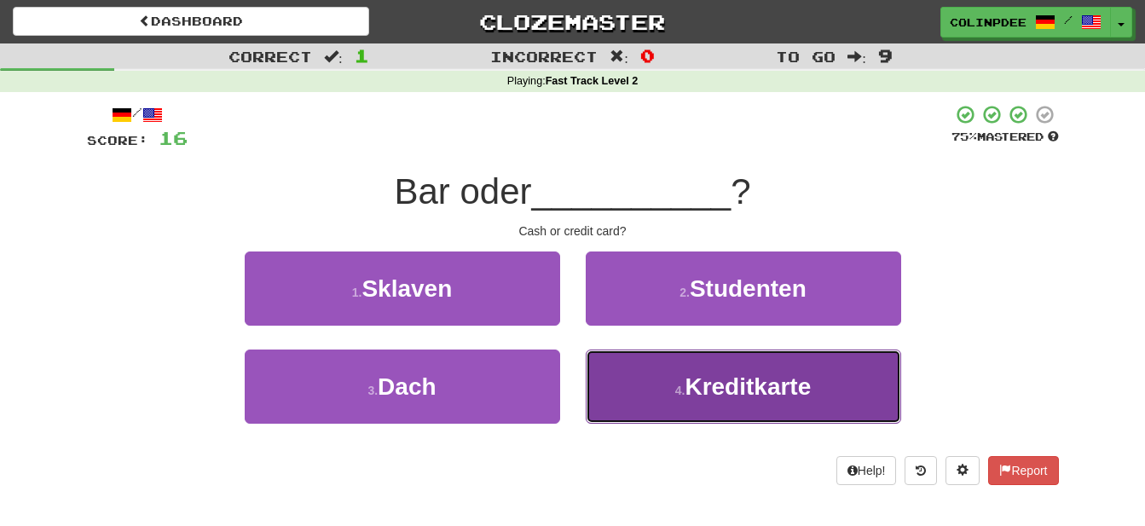
click at [760, 389] on span "Kreditkarte" at bounding box center [748, 386] width 126 height 26
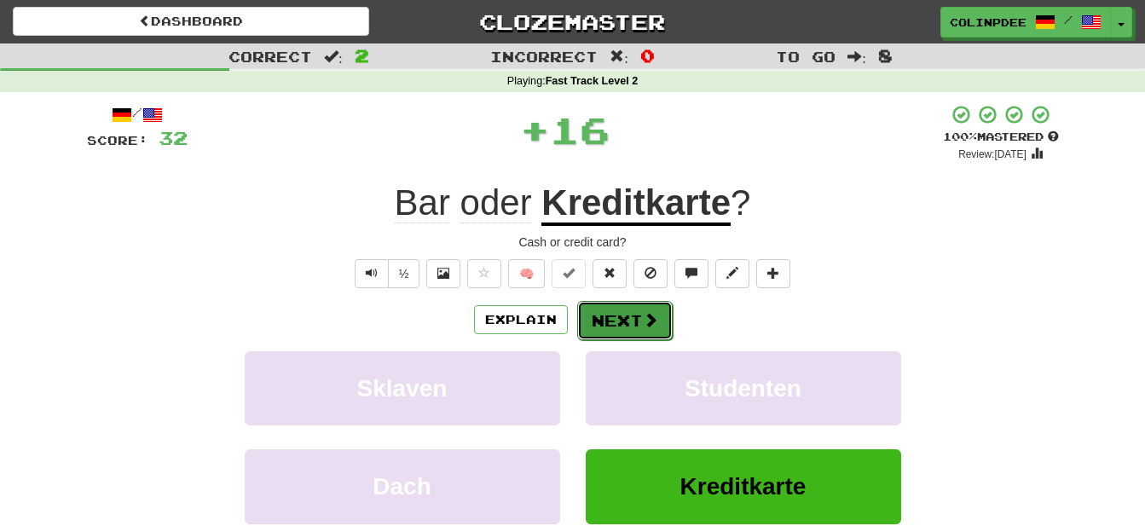
click at [623, 326] on button "Next" at bounding box center [624, 320] width 95 height 39
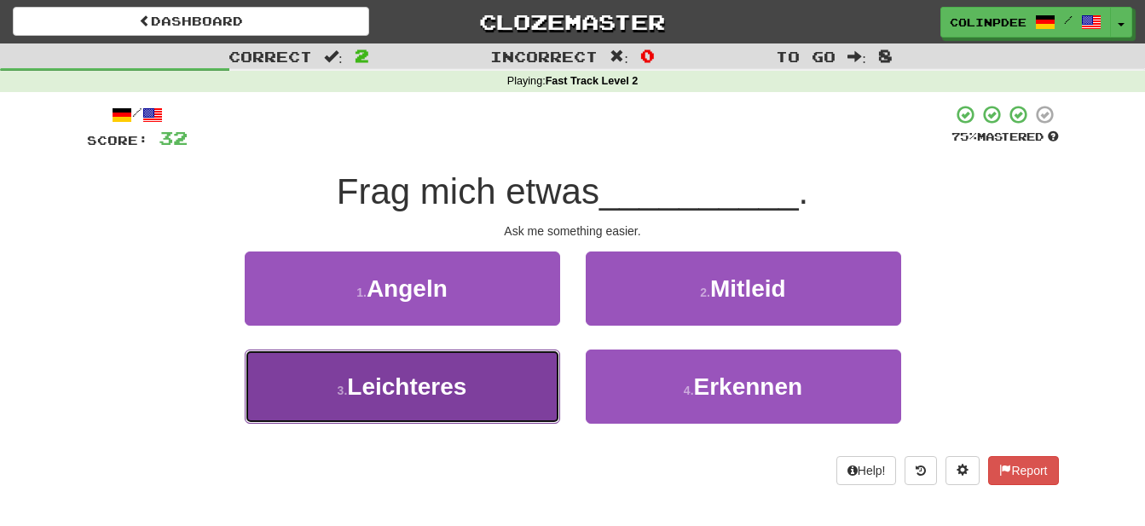
click at [415, 387] on span "Leichteres" at bounding box center [406, 386] width 119 height 26
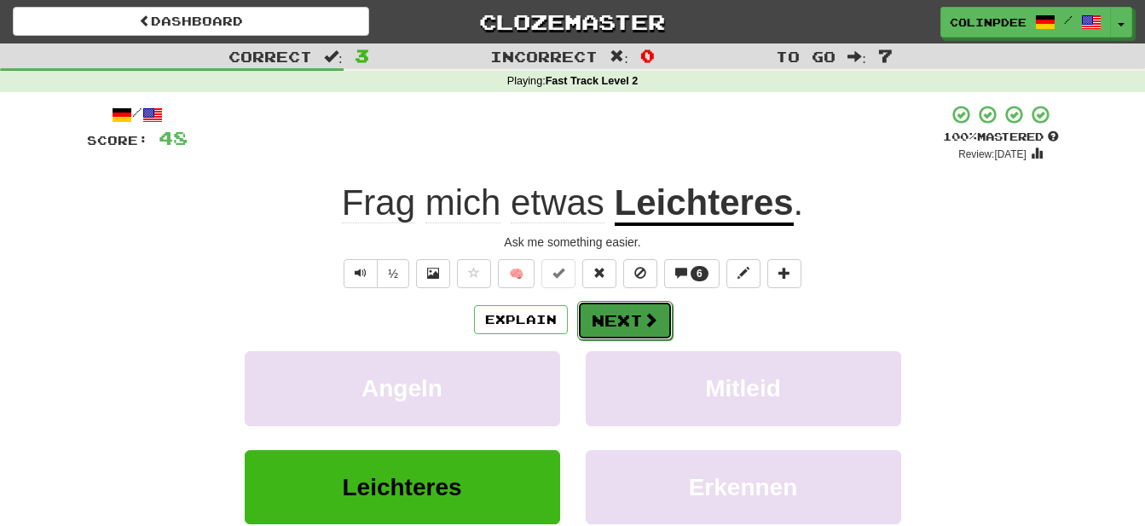
click at [620, 325] on button "Next" at bounding box center [624, 320] width 95 height 39
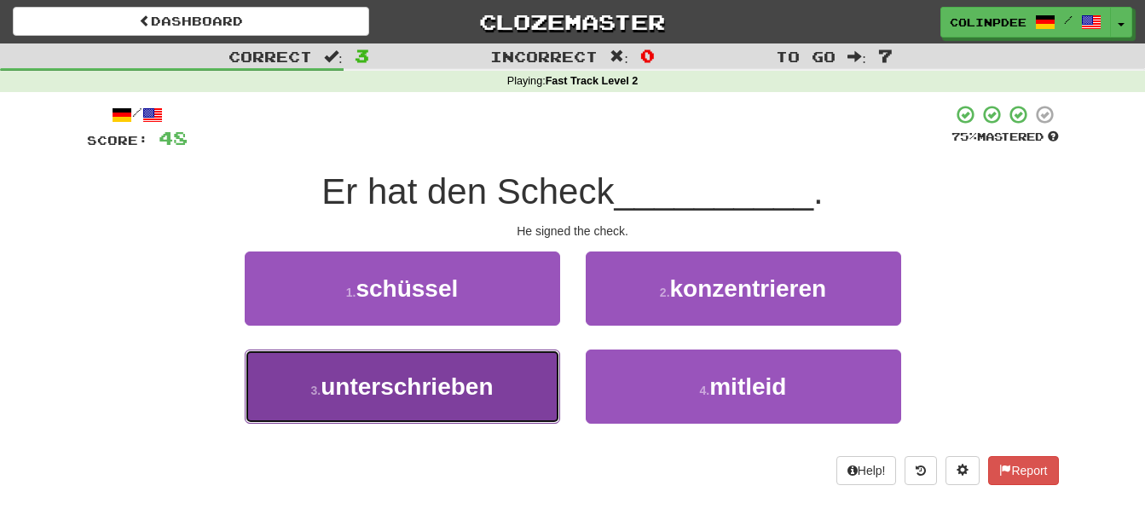
click at [425, 384] on span "unterschrieben" at bounding box center [407, 386] width 172 height 26
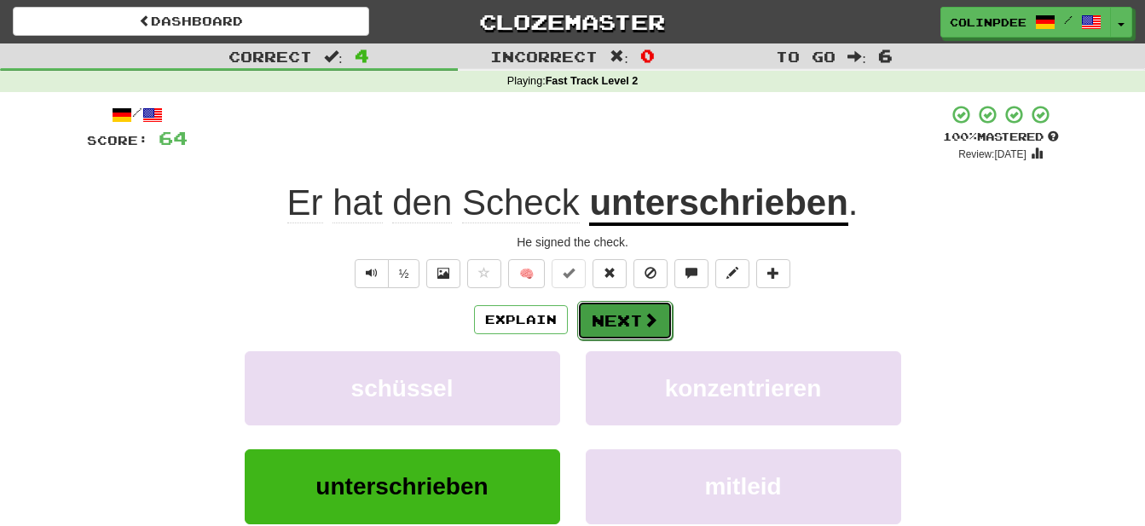
click at [616, 324] on button "Next" at bounding box center [624, 320] width 95 height 39
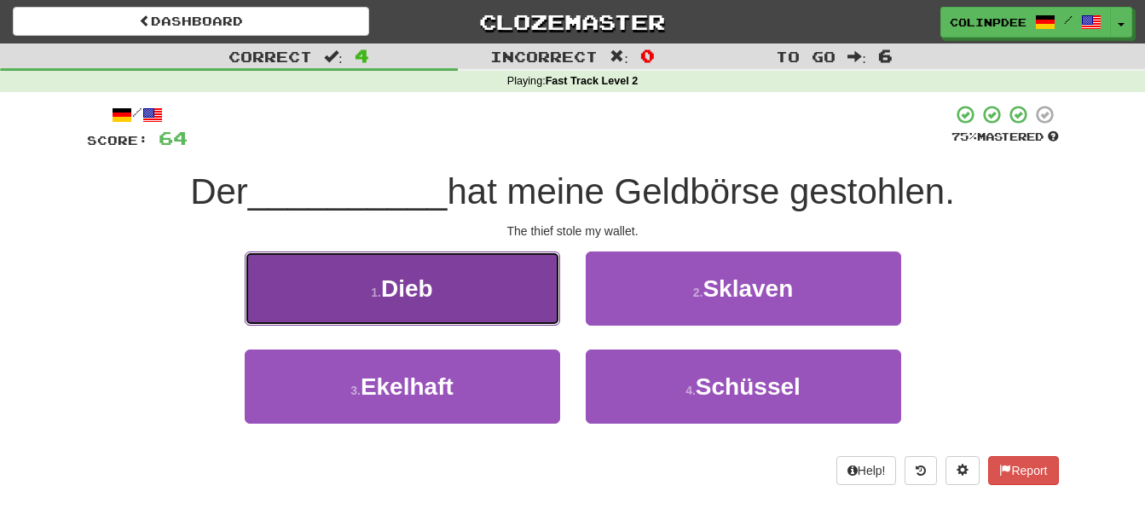
click at [409, 292] on span "Dieb" at bounding box center [407, 288] width 52 height 26
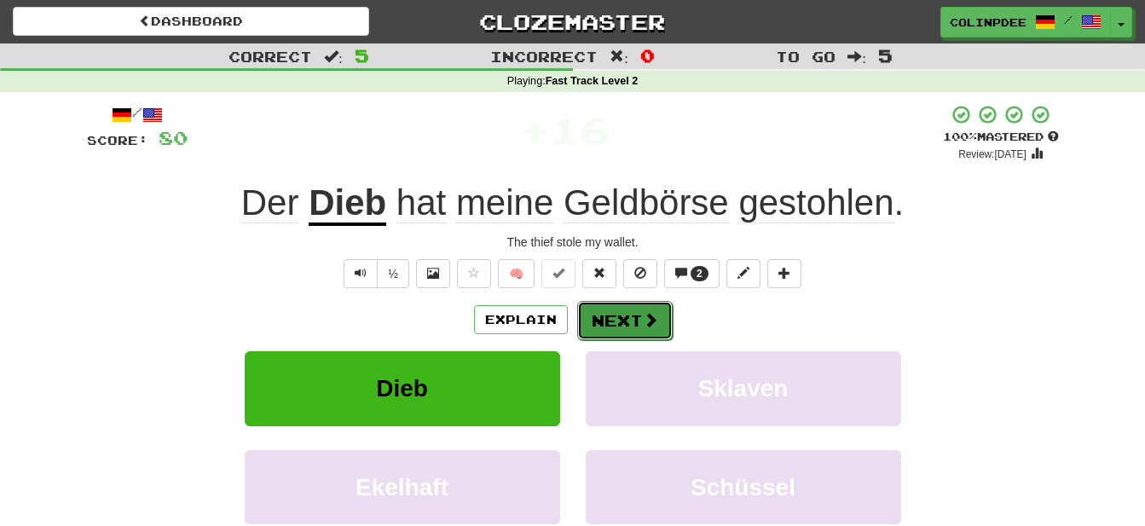
click at [631, 321] on button "Next" at bounding box center [624, 320] width 95 height 39
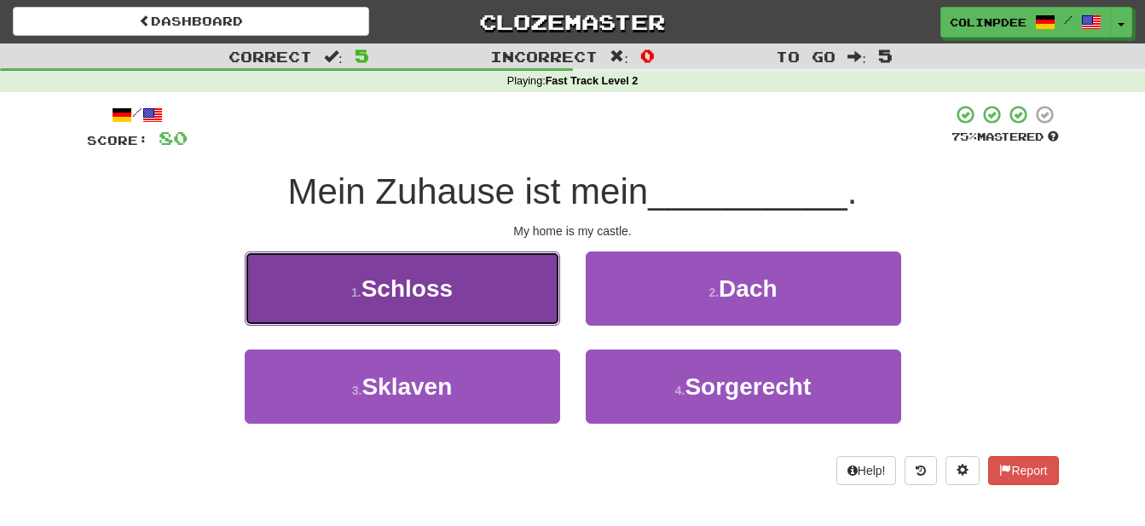
click at [430, 291] on span "Schloss" at bounding box center [407, 288] width 91 height 26
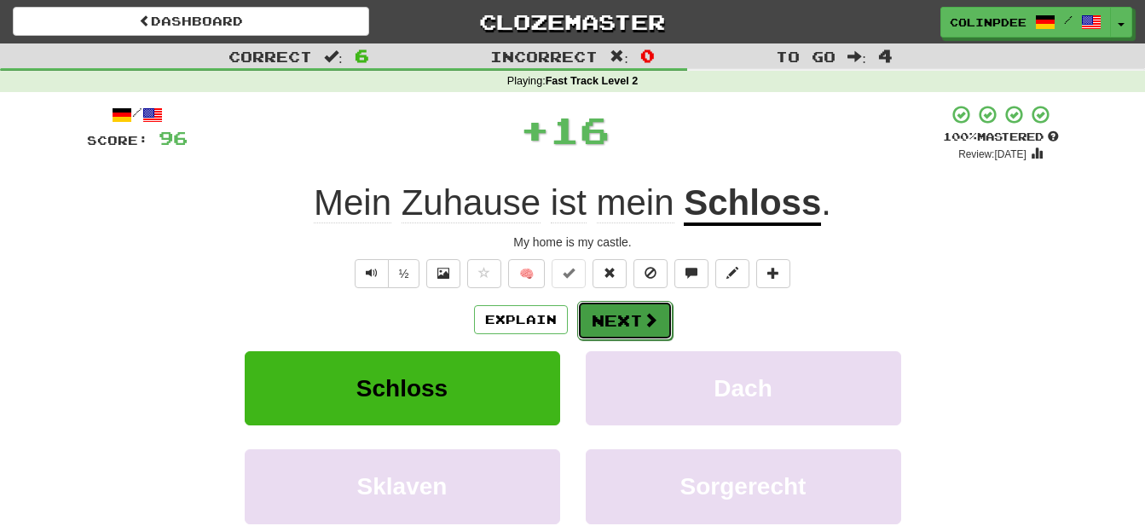
click at [629, 324] on button "Next" at bounding box center [624, 320] width 95 height 39
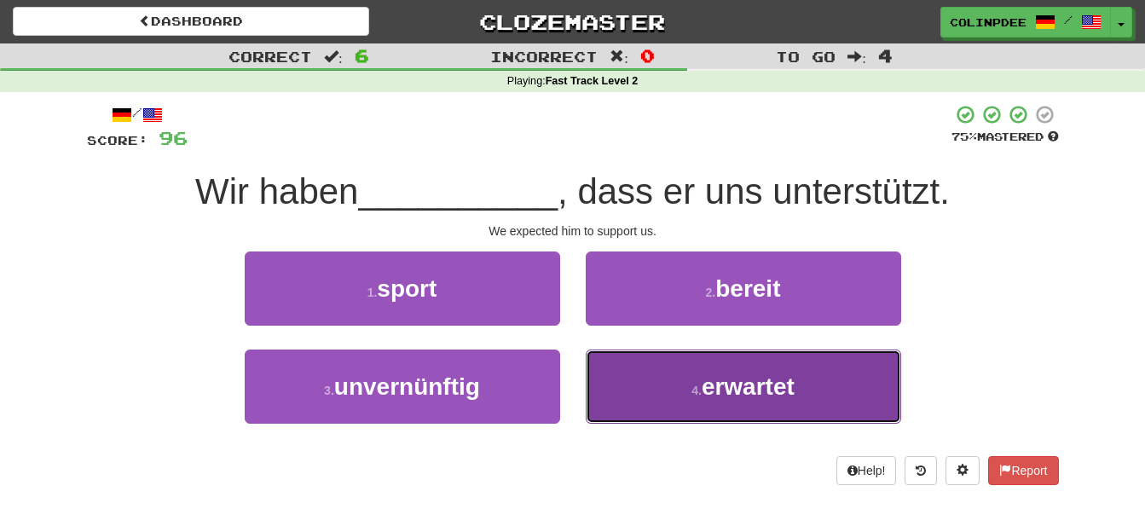
drag, startPoint x: 748, startPoint y: 387, endPoint x: 761, endPoint y: 398, distance: 16.9
click at [749, 387] on span "erwartet" at bounding box center [748, 386] width 93 height 26
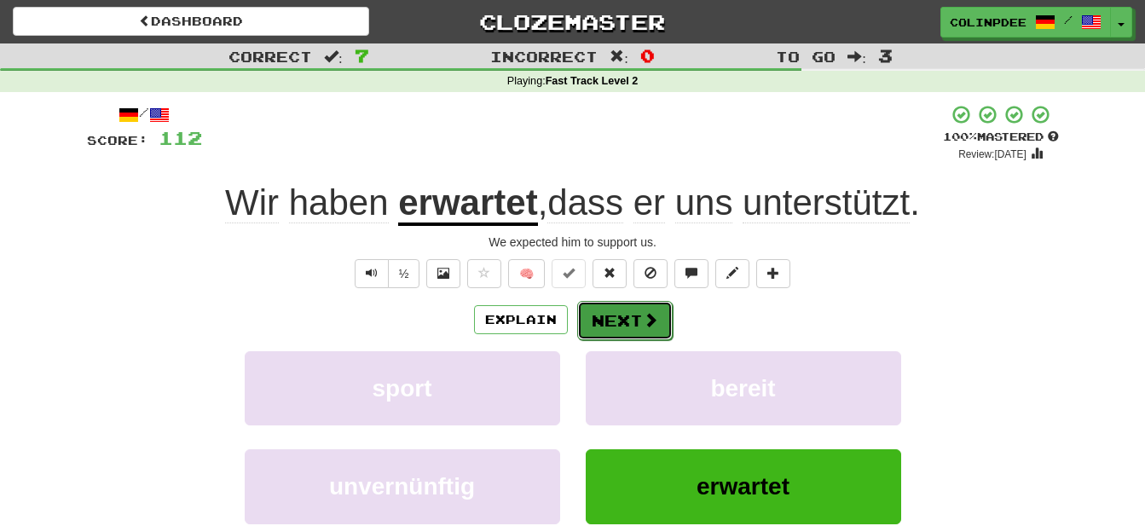
click at [628, 326] on button "Next" at bounding box center [624, 320] width 95 height 39
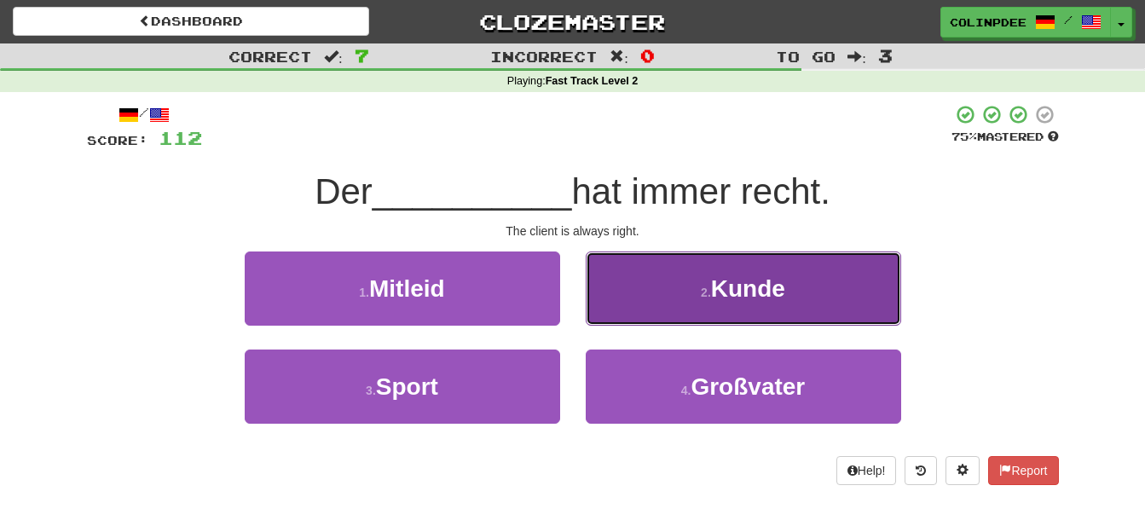
click at [756, 292] on span "Kunde" at bounding box center [748, 288] width 74 height 26
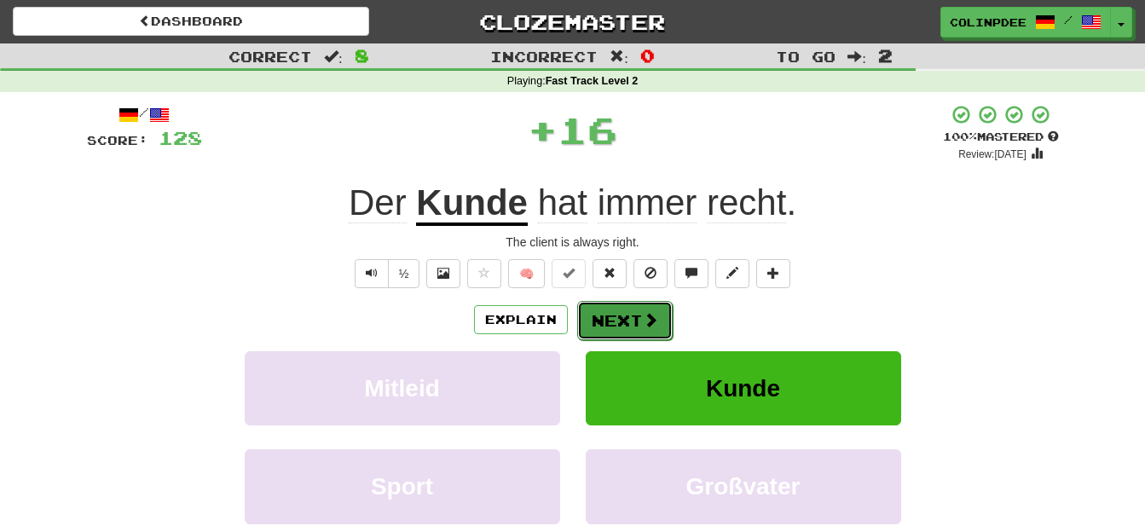
click at [622, 322] on button "Next" at bounding box center [624, 320] width 95 height 39
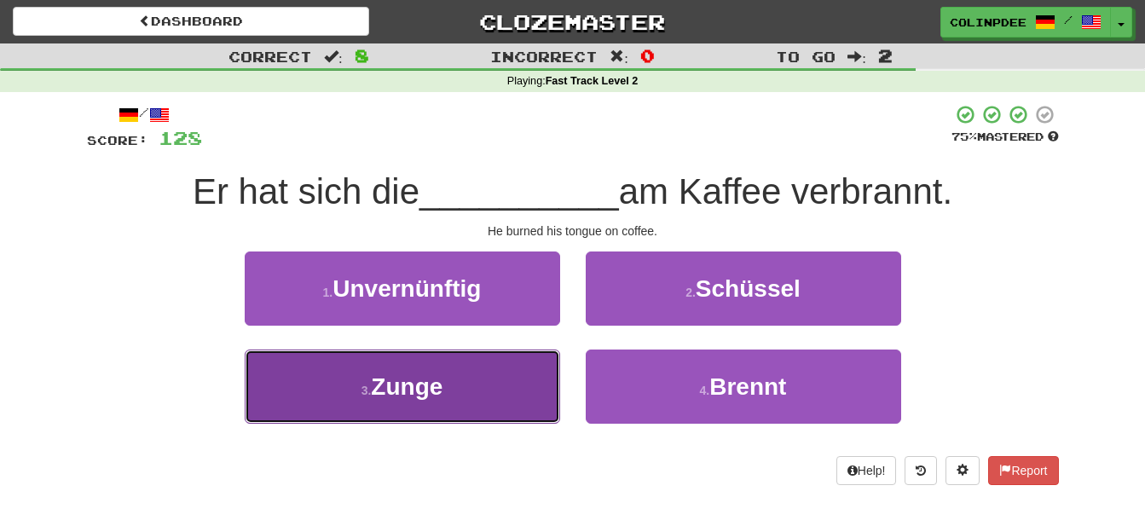
click at [402, 396] on span "Zunge" at bounding box center [407, 386] width 72 height 26
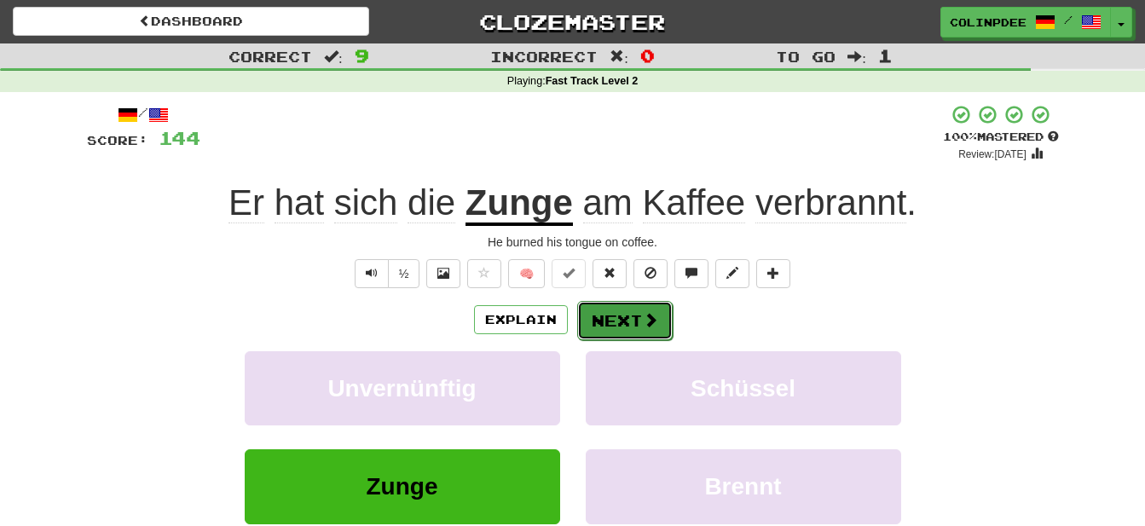
click at [645, 327] on span at bounding box center [650, 319] width 15 height 15
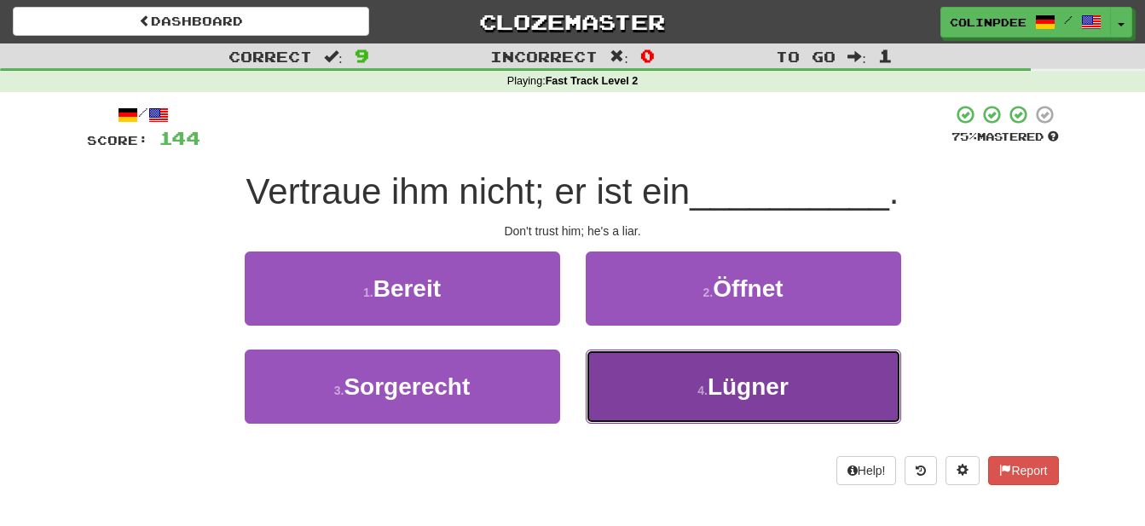
click at [745, 385] on span "Lügner" at bounding box center [748, 386] width 81 height 26
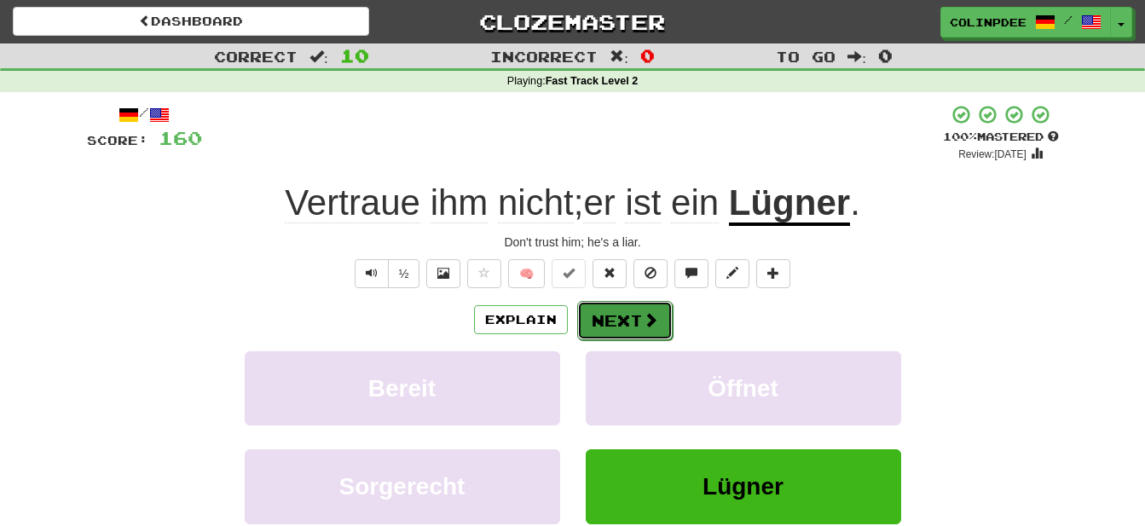
click at [615, 330] on button "Next" at bounding box center [624, 320] width 95 height 39
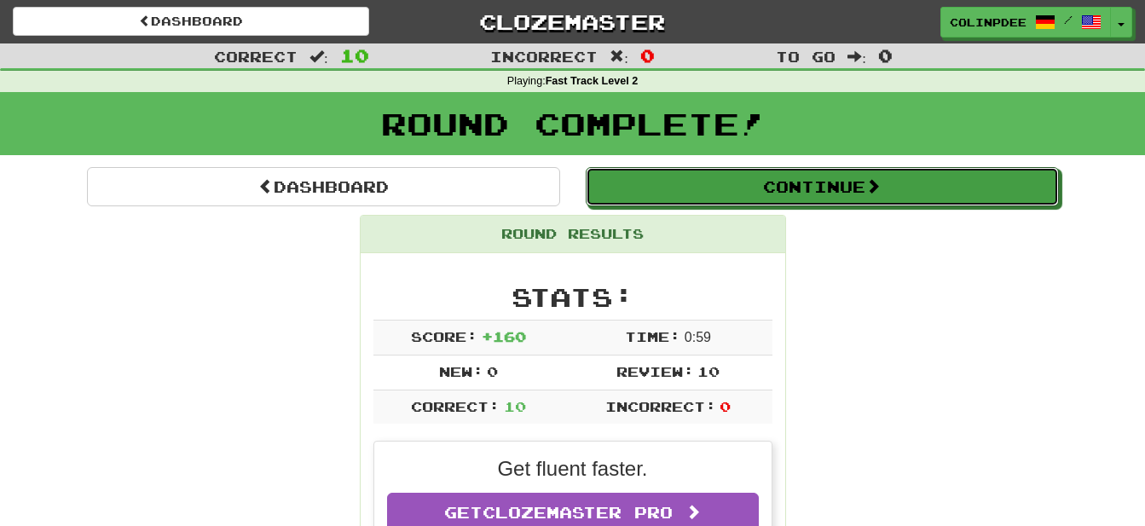
drag, startPoint x: 796, startPoint y: 180, endPoint x: 806, endPoint y: 200, distance: 22.5
click at [797, 182] on button "Continue" at bounding box center [822, 186] width 473 height 39
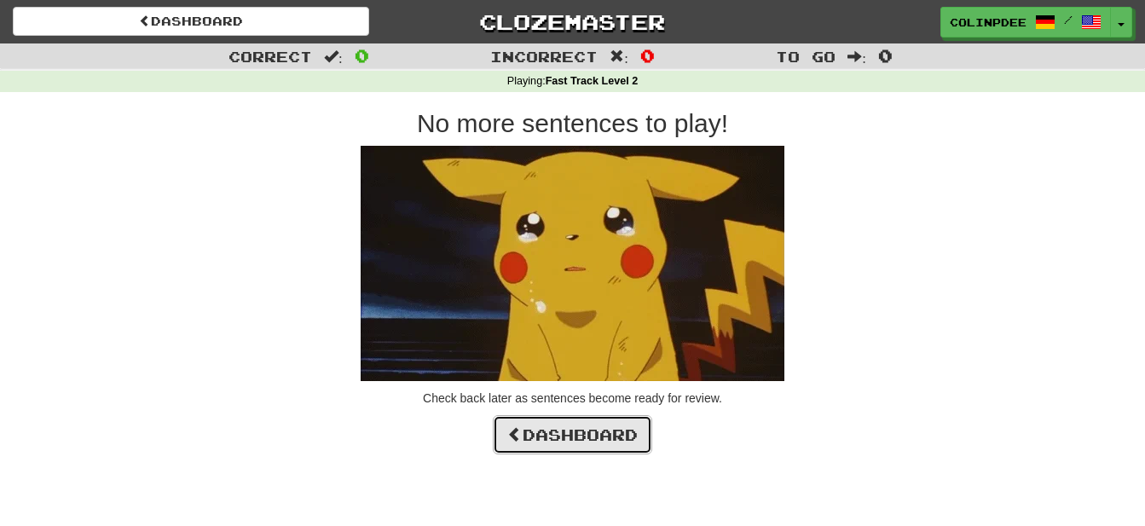
click at [561, 438] on link "Dashboard" at bounding box center [572, 434] width 159 height 39
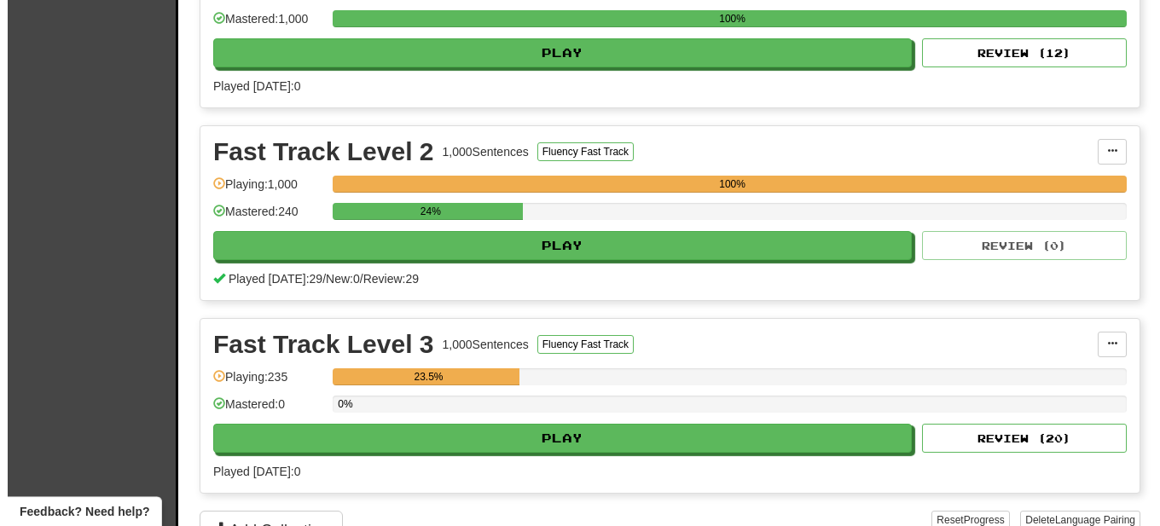
scroll to position [522, 0]
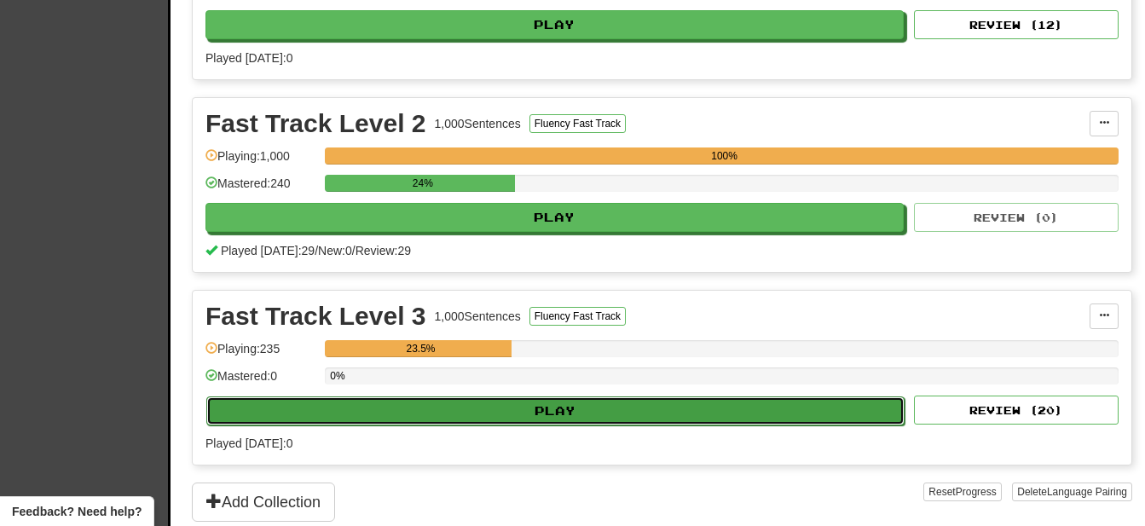
click at [541, 407] on button "Play" at bounding box center [555, 410] width 698 height 29
select select "**"
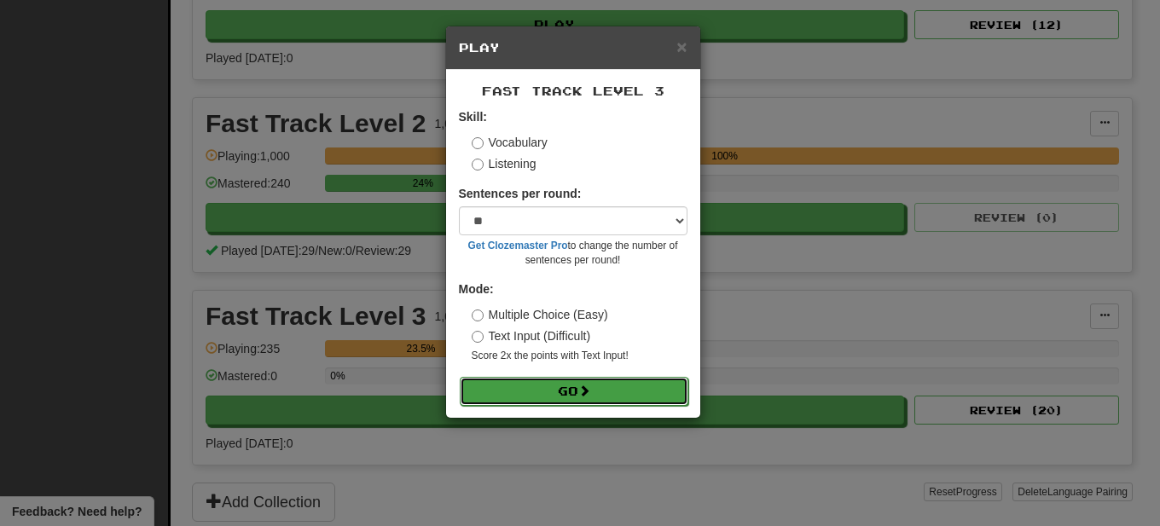
click at [564, 395] on button "Go" at bounding box center [574, 391] width 228 height 29
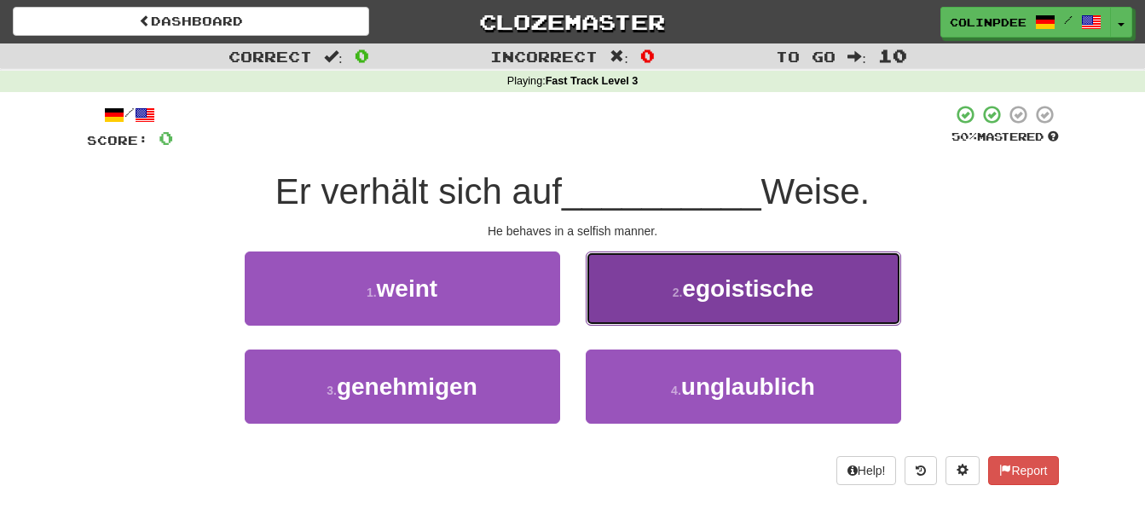
click at [764, 293] on span "egoistische" at bounding box center [747, 288] width 131 height 26
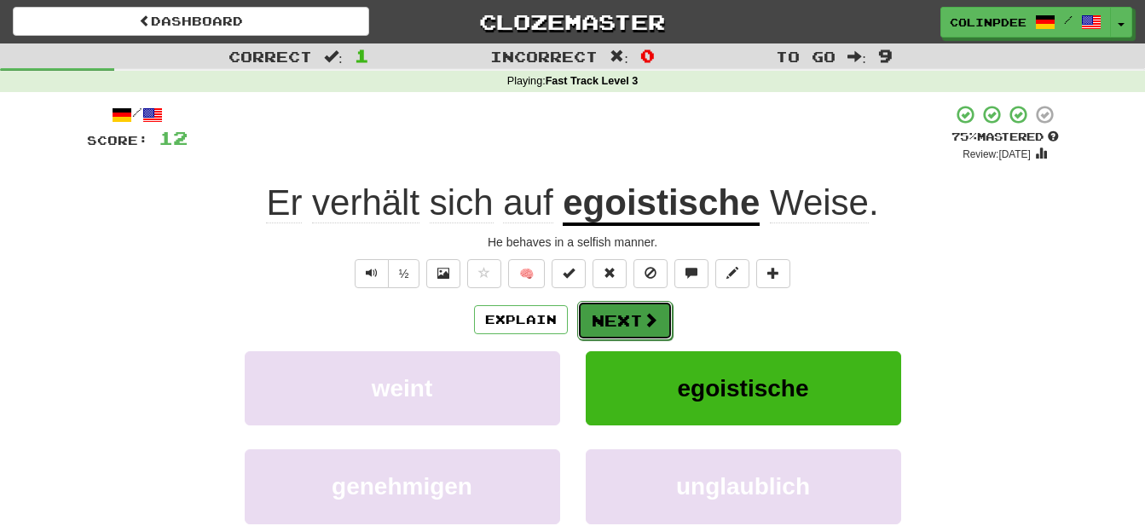
click at [647, 322] on span at bounding box center [650, 319] width 15 height 15
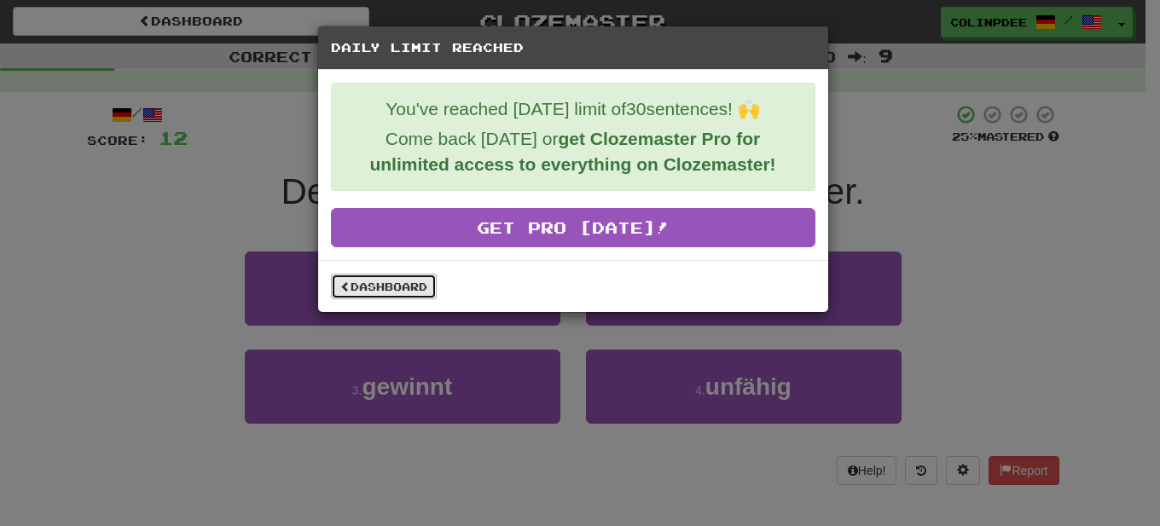
drag, startPoint x: 382, startPoint y: 287, endPoint x: 396, endPoint y: 292, distance: 14.3
click at [383, 287] on link "Dashboard" at bounding box center [384, 287] width 106 height 26
